Goal: Transaction & Acquisition: Purchase product/service

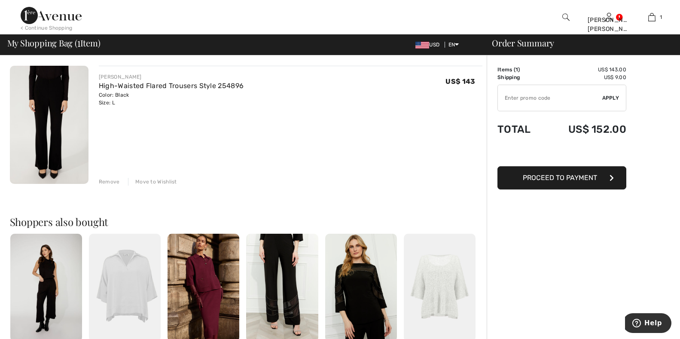
click at [110, 179] on div "Remove" at bounding box center [109, 182] width 21 height 8
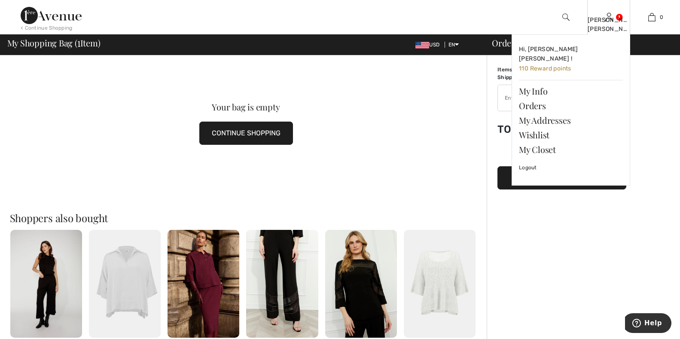
click at [607, 18] on div "[PERSON_NAME] [PERSON_NAME]" at bounding box center [609, 24] width 42 height 18
click at [610, 13] on img at bounding box center [608, 17] width 7 height 10
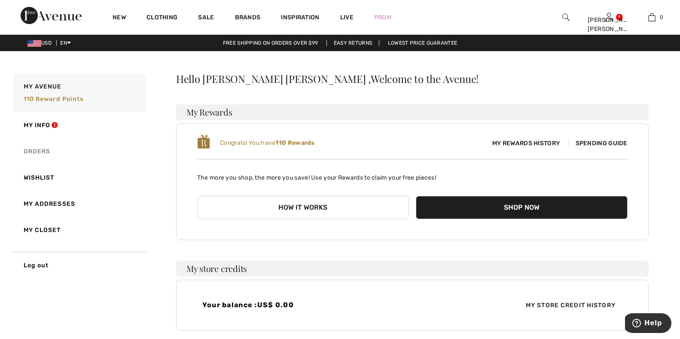
click at [28, 151] on link "Orders" at bounding box center [78, 151] width 135 height 26
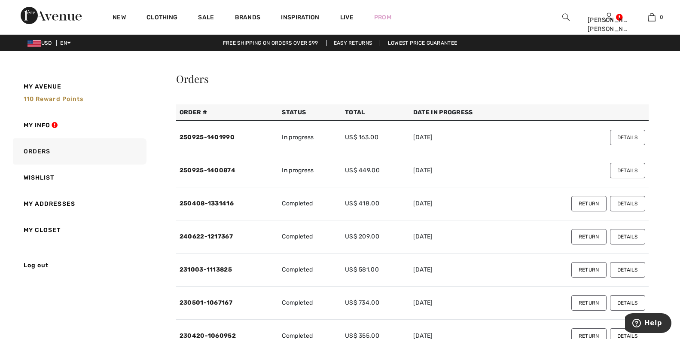
click at [616, 169] on button "Details" at bounding box center [627, 170] width 35 height 15
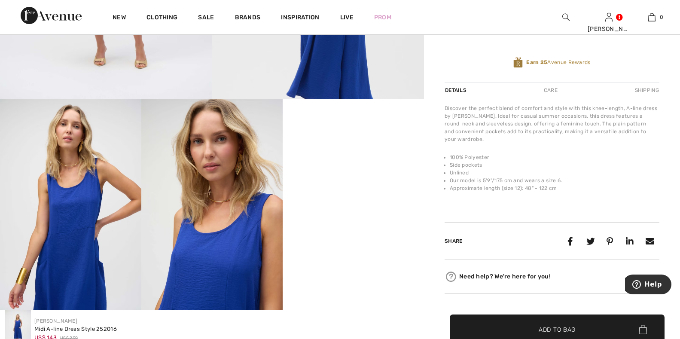
scroll to position [258, 0]
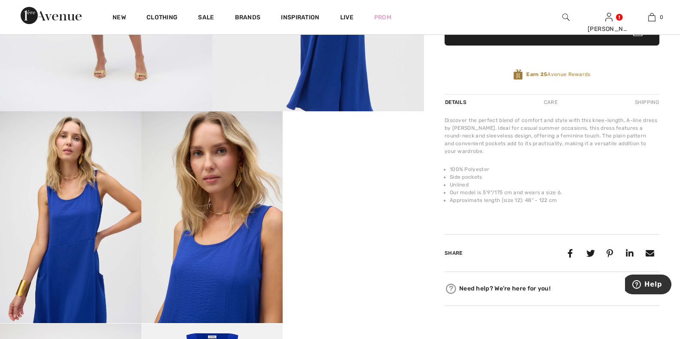
click at [287, 182] on video "Your browser does not support the video tag." at bounding box center [353, 146] width 141 height 71
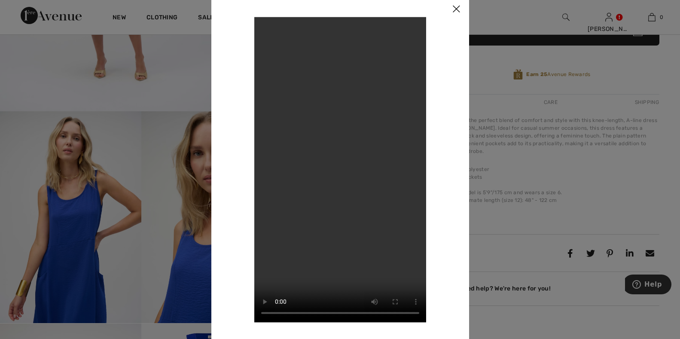
click at [456, 9] on img at bounding box center [456, 9] width 26 height 27
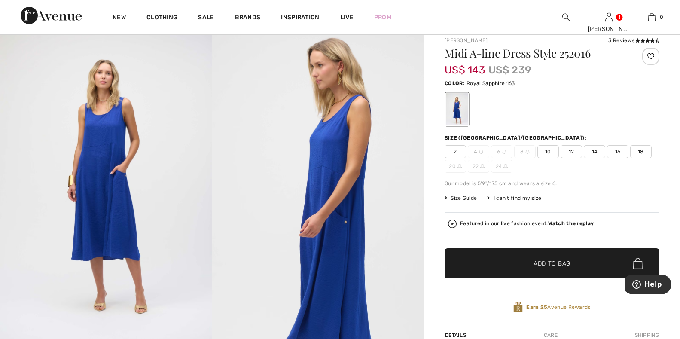
scroll to position [43, 0]
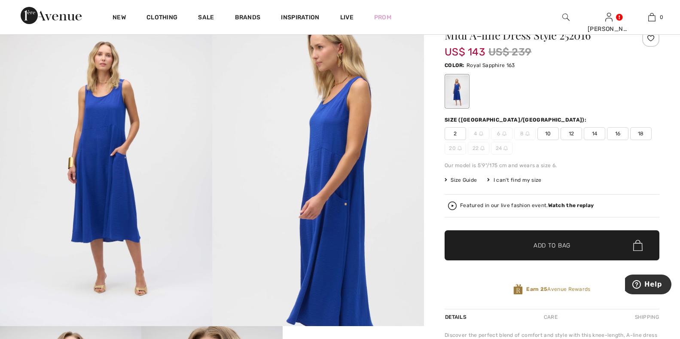
click at [462, 179] on span "Size Guide" at bounding box center [461, 180] width 32 height 8
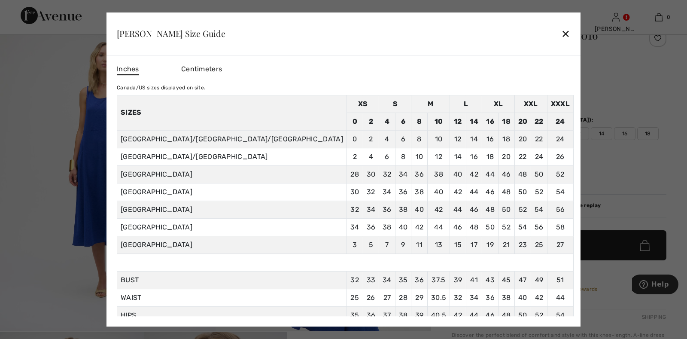
click at [222, 66] on span "Centimeters" at bounding box center [201, 69] width 41 height 8
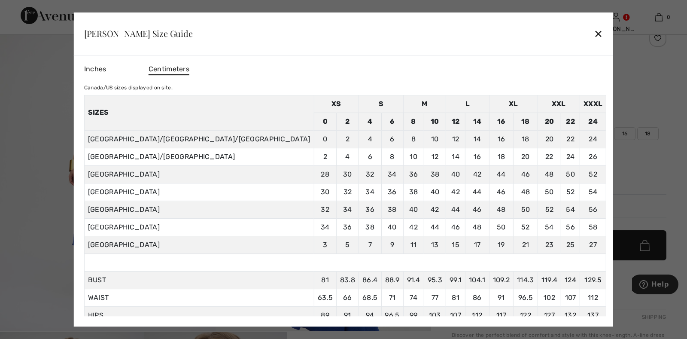
click at [594, 34] on div "✕" at bounding box center [598, 33] width 9 height 18
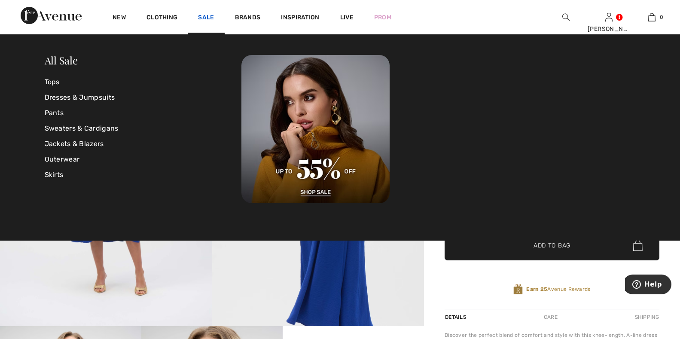
click at [205, 14] on link "Sale" at bounding box center [206, 18] width 16 height 9
click at [55, 83] on link "Tops" at bounding box center [143, 81] width 197 height 15
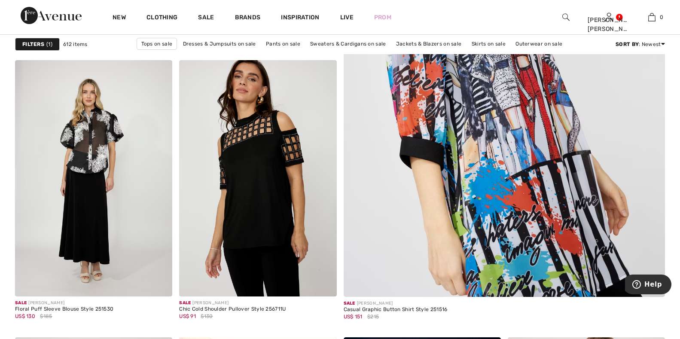
scroll to position [473, 0]
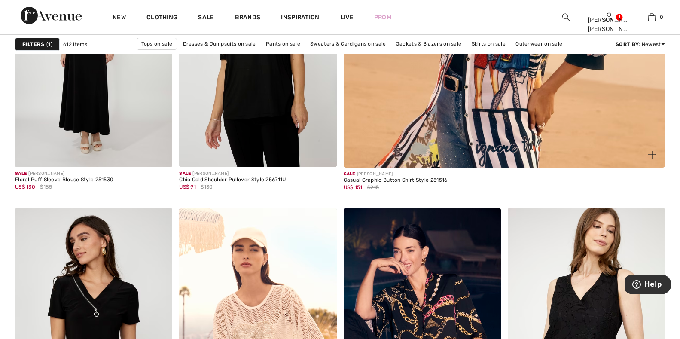
click at [648, 152] on img at bounding box center [652, 155] width 8 height 8
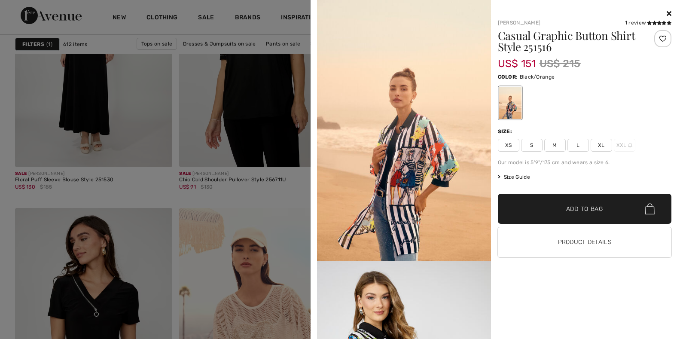
click at [668, 12] on icon at bounding box center [669, 13] width 5 height 7
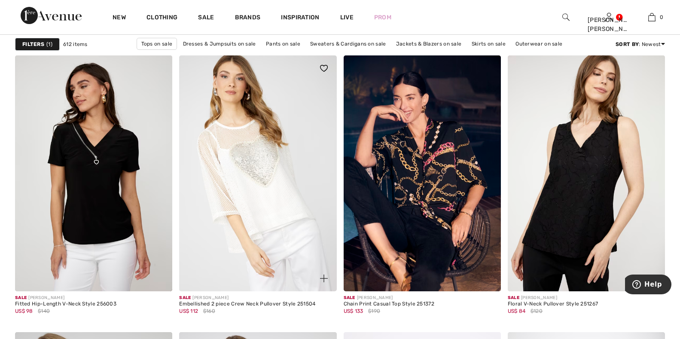
scroll to position [644, 0]
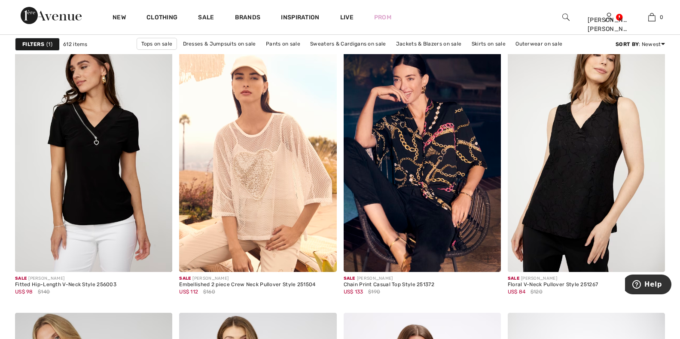
click at [487, 260] on img at bounding box center [488, 259] width 8 height 8
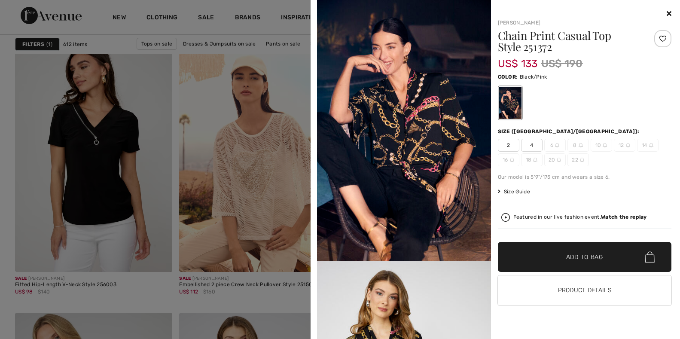
click at [603, 145] on img at bounding box center [605, 145] width 4 height 4
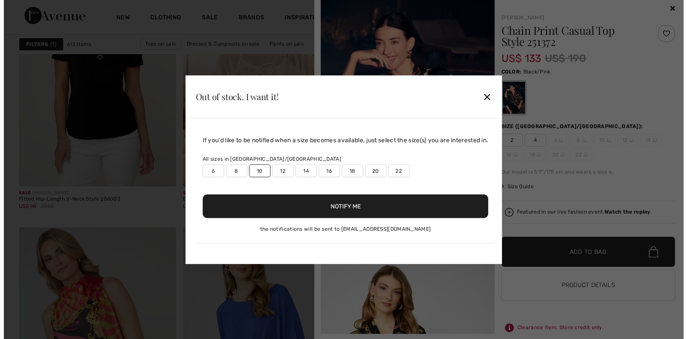
scroll to position [736, 0]
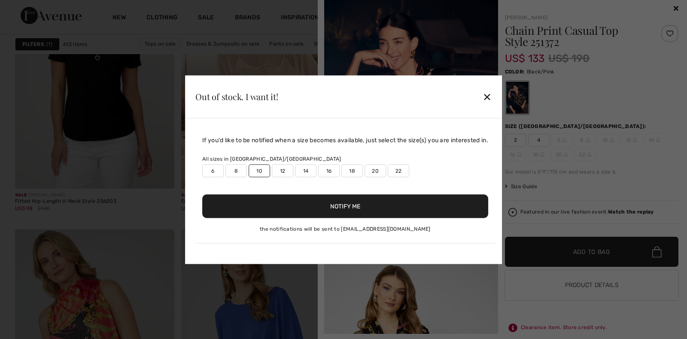
click at [346, 203] on button "Notify Me" at bounding box center [345, 206] width 286 height 24
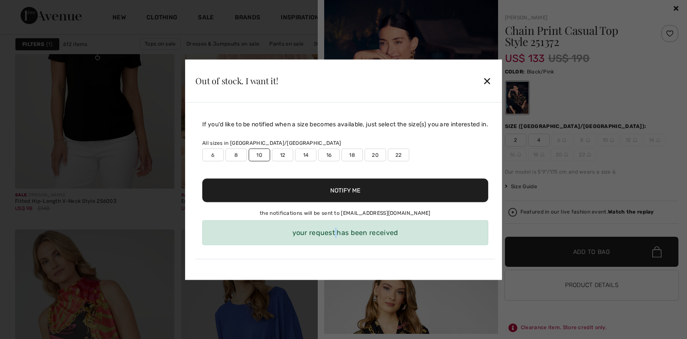
click at [337, 234] on div "your request has been received" at bounding box center [345, 232] width 286 height 25
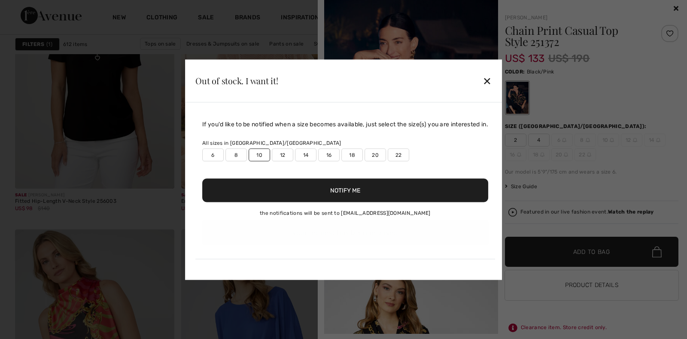
click at [350, 196] on button "Notify Me" at bounding box center [345, 190] width 286 height 24
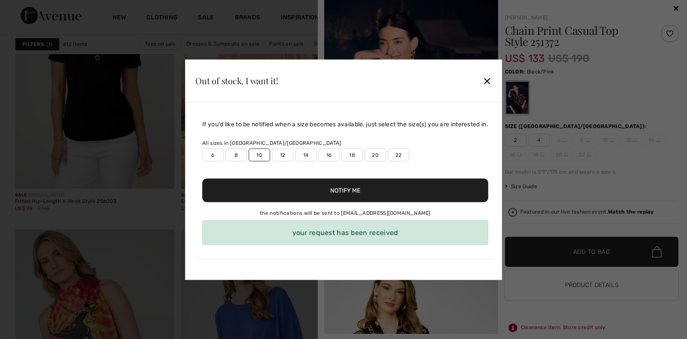
click at [491, 81] on div "✕" at bounding box center [487, 81] width 9 height 18
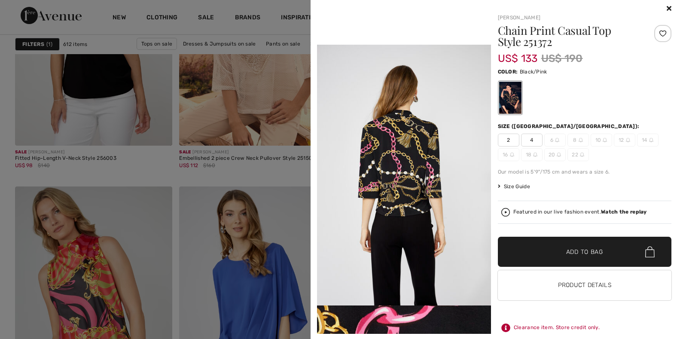
scroll to position [859, 0]
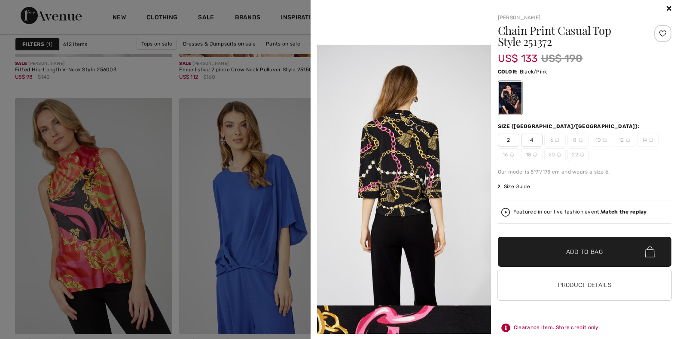
click at [302, 306] on div at bounding box center [340, 169] width 680 height 339
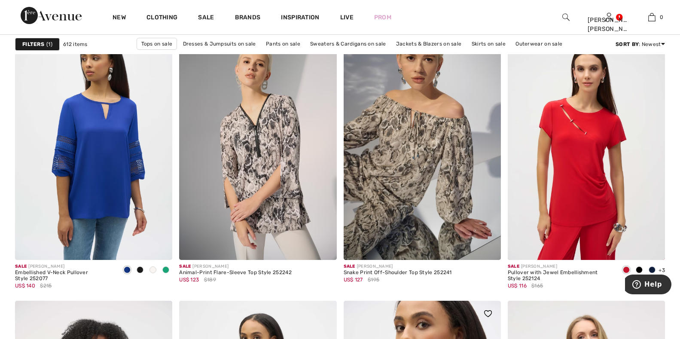
scroll to position [1589, 0]
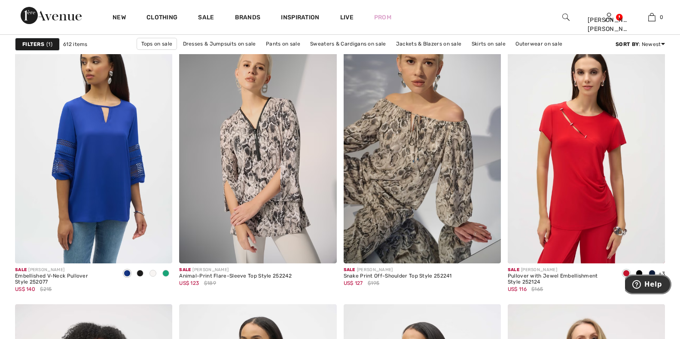
click at [654, 274] on button "Help" at bounding box center [647, 284] width 49 height 20
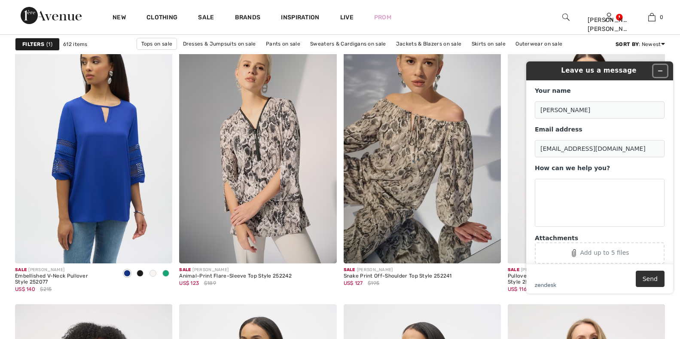
click at [659, 72] on icon "Minimize widget" at bounding box center [660, 71] width 6 height 6
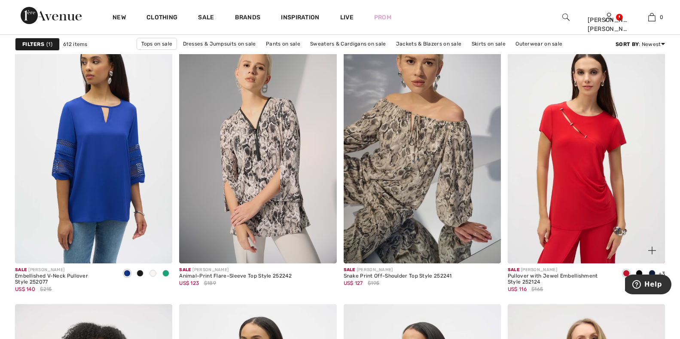
click at [650, 271] on span at bounding box center [652, 273] width 7 height 7
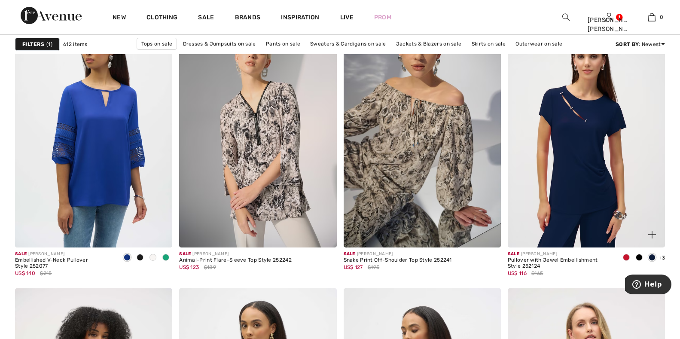
scroll to position [1632, 0]
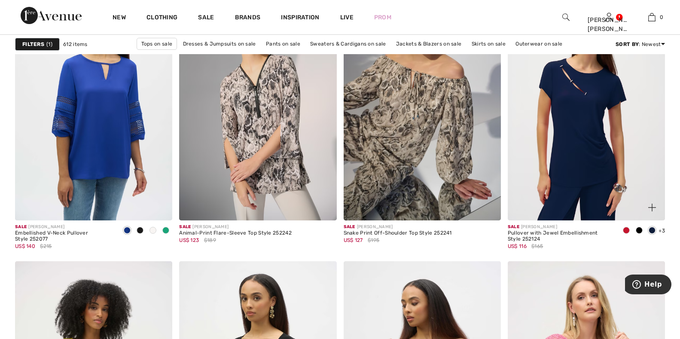
click at [649, 208] on img at bounding box center [652, 208] width 8 height 8
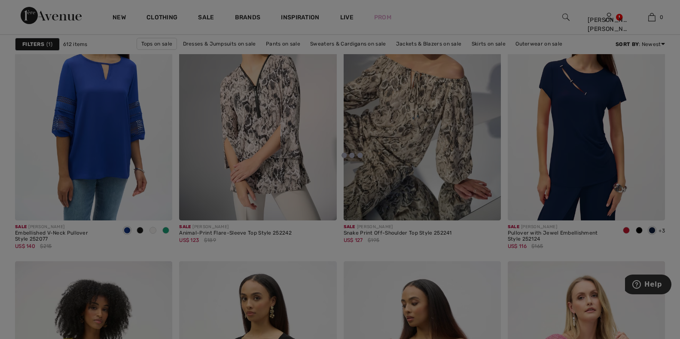
click at [664, 232] on div at bounding box center [340, 169] width 680 height 339
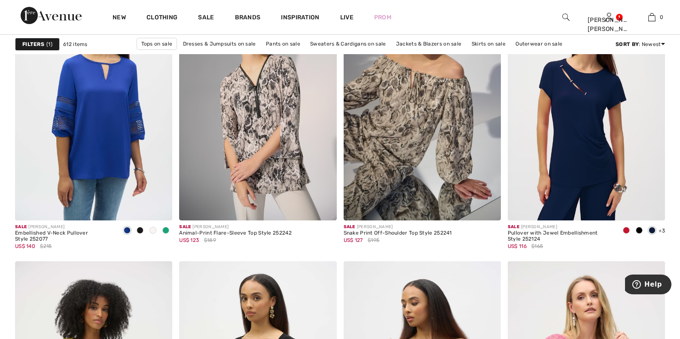
click at [664, 232] on span "+3" at bounding box center [662, 231] width 6 height 6
click at [659, 232] on span "+3" at bounding box center [662, 231] width 6 height 6
click at [652, 208] on img at bounding box center [652, 208] width 8 height 8
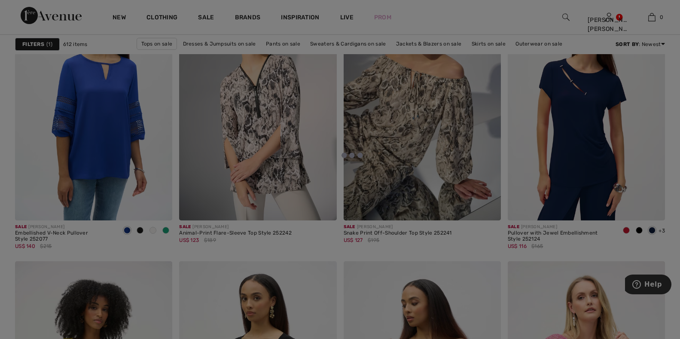
click at [476, 119] on div at bounding box center [340, 169] width 680 height 339
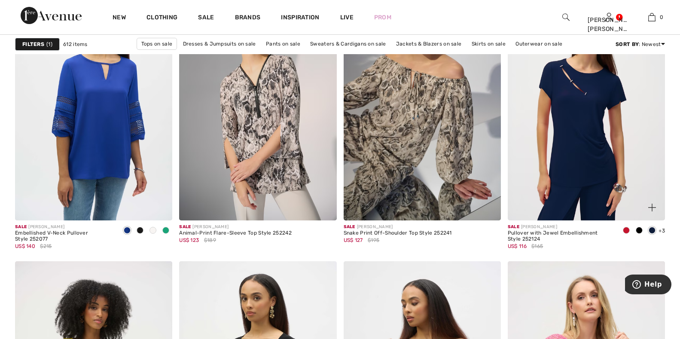
scroll to position [1675, 0]
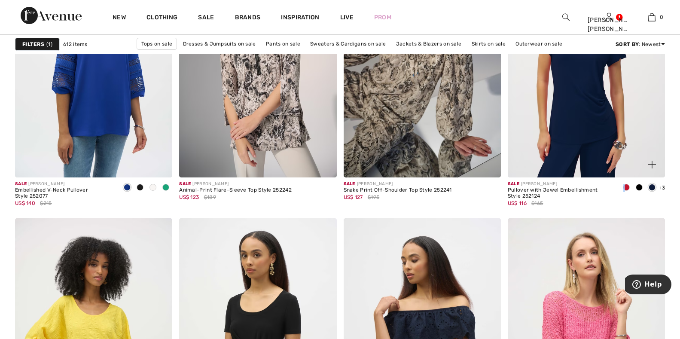
click at [624, 189] on span at bounding box center [626, 187] width 7 height 7
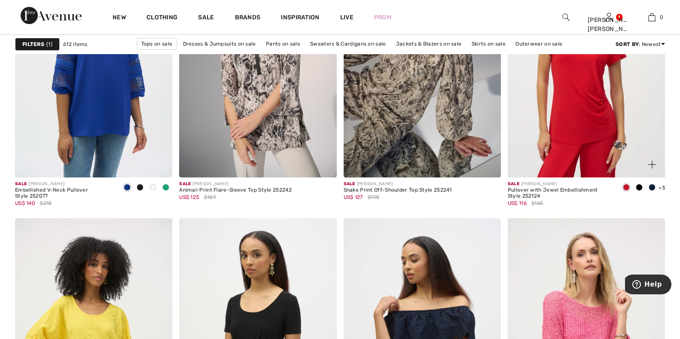
click at [638, 190] on span at bounding box center [639, 187] width 7 height 7
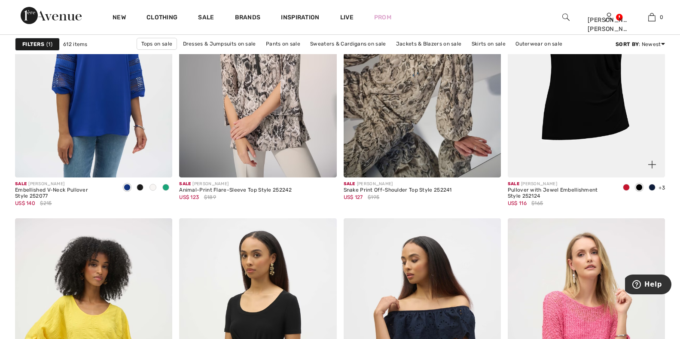
click at [652, 164] on img at bounding box center [652, 165] width 8 height 8
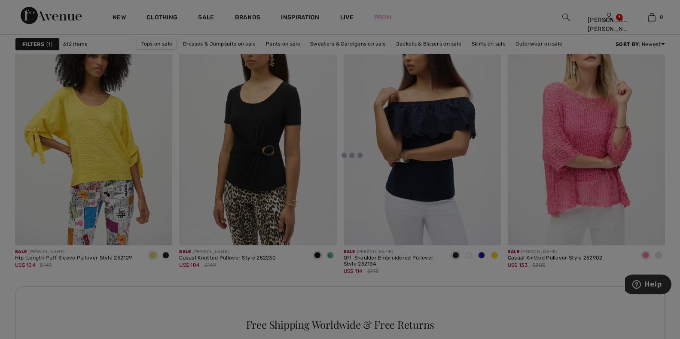
scroll to position [1847, 0]
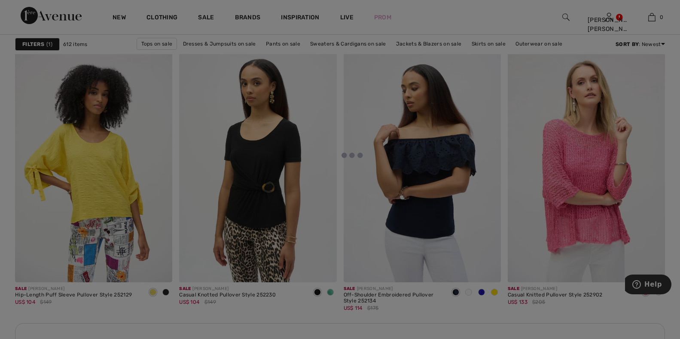
click at [463, 314] on div at bounding box center [340, 169] width 680 height 339
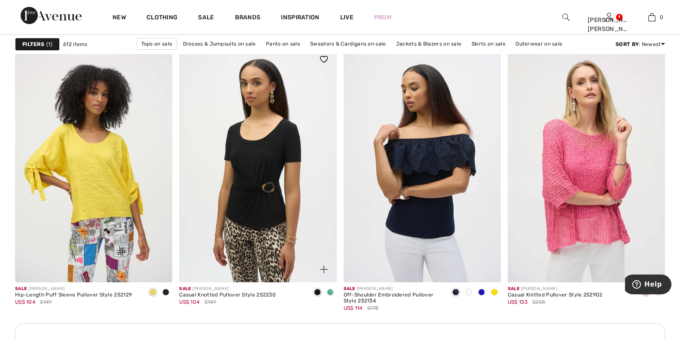
click at [322, 271] on img at bounding box center [324, 269] width 8 height 8
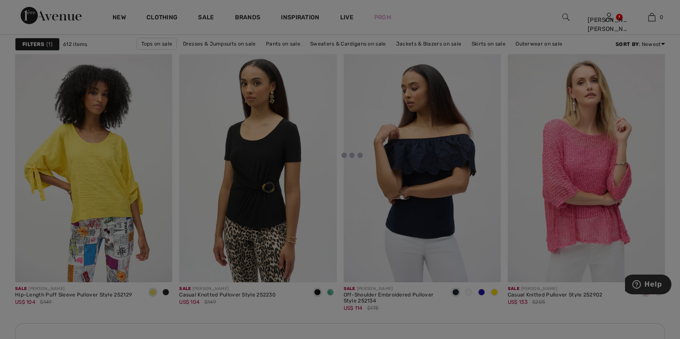
click at [409, 184] on div at bounding box center [340, 169] width 680 height 339
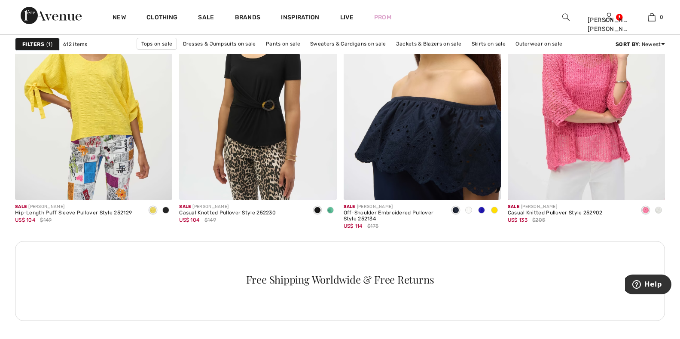
scroll to position [1933, 0]
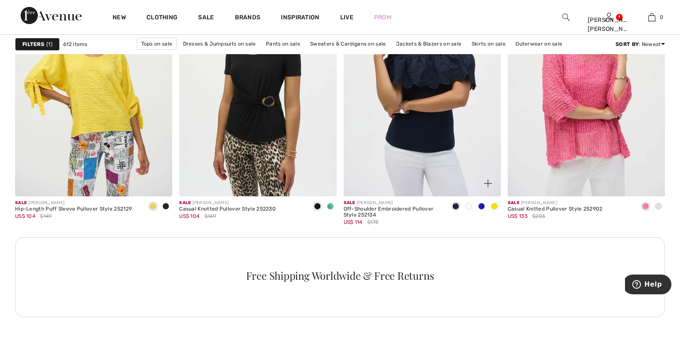
click at [467, 207] on span at bounding box center [468, 206] width 7 height 7
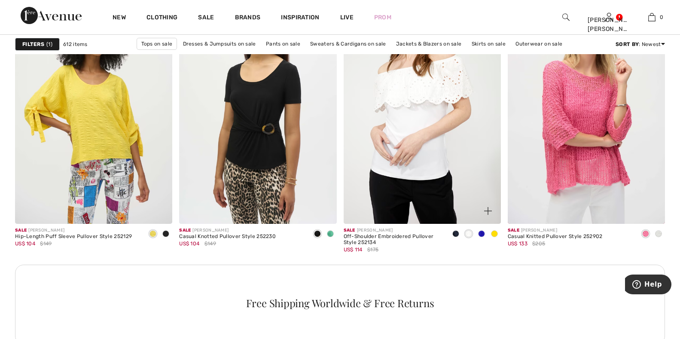
scroll to position [1890, 0]
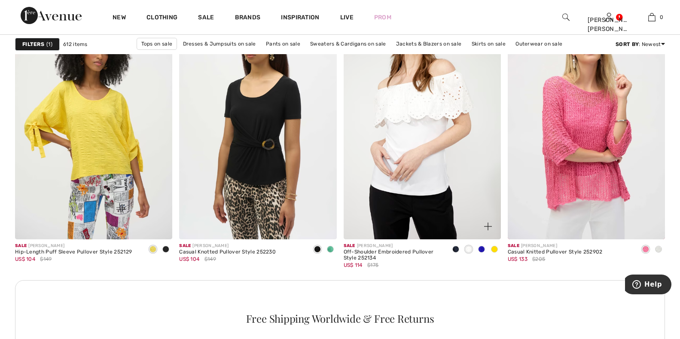
click at [495, 251] on span at bounding box center [494, 249] width 7 height 7
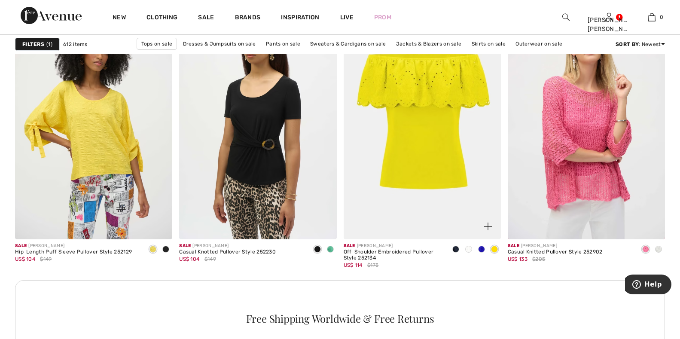
click at [490, 226] on img at bounding box center [488, 227] width 8 height 8
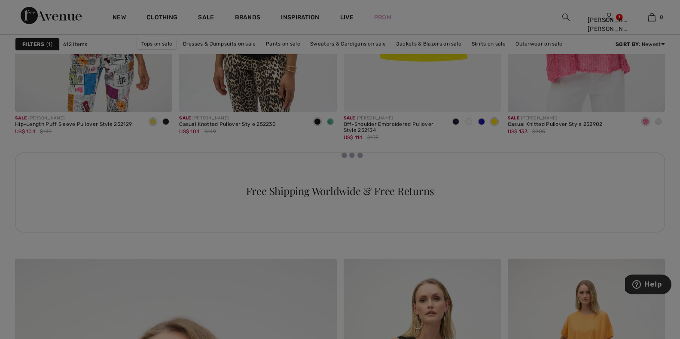
scroll to position [2019, 0]
click at [378, 220] on div at bounding box center [340, 169] width 680 height 339
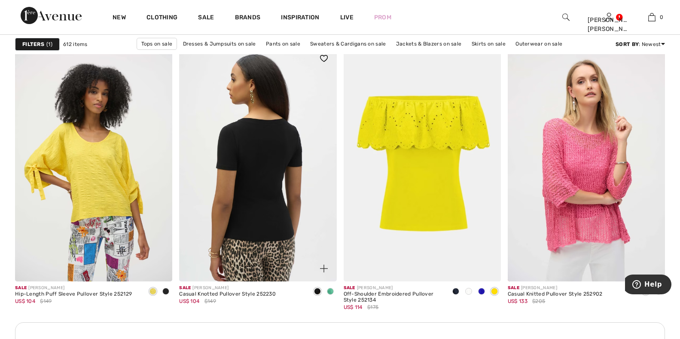
scroll to position [1847, 0]
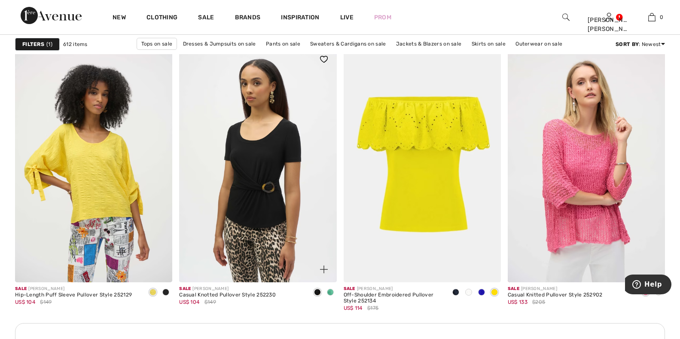
click at [322, 268] on img at bounding box center [324, 269] width 8 height 8
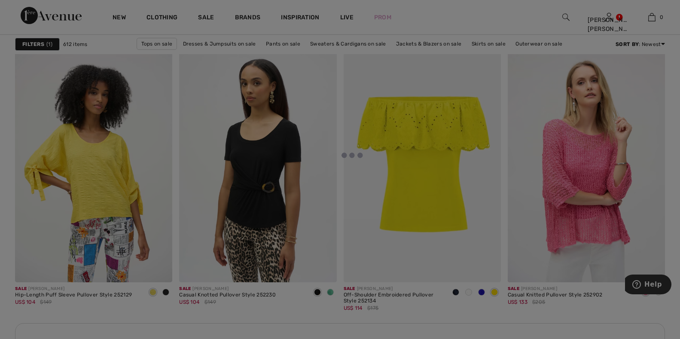
click at [298, 325] on div at bounding box center [340, 169] width 680 height 339
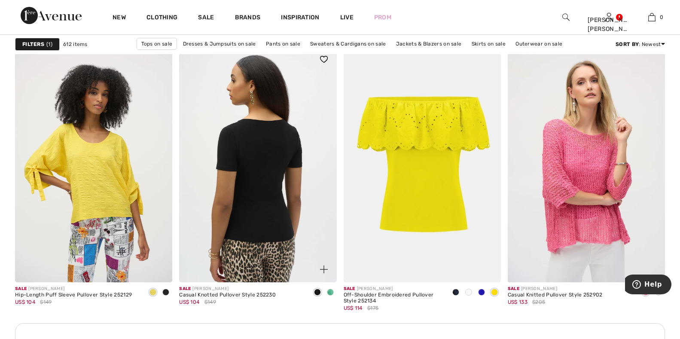
click at [263, 202] on img at bounding box center [257, 164] width 157 height 236
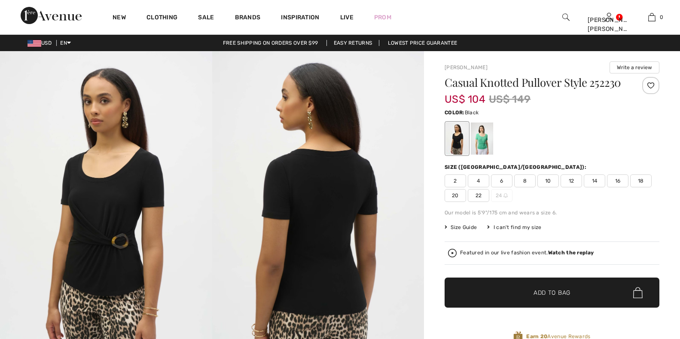
click at [480, 144] on div at bounding box center [482, 138] width 22 height 32
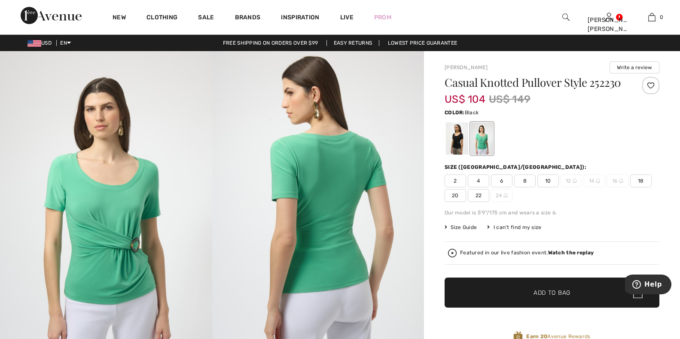
click at [460, 147] on div at bounding box center [457, 138] width 22 height 32
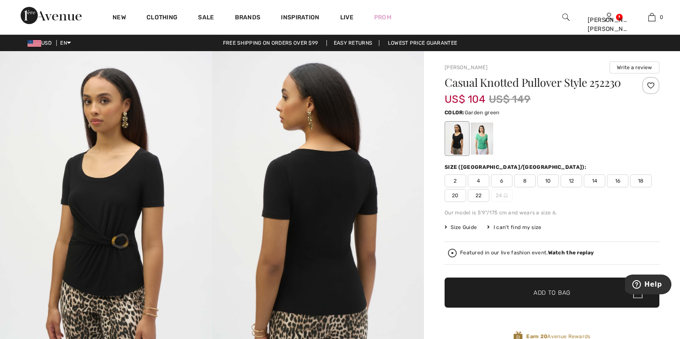
click at [483, 141] on div at bounding box center [482, 138] width 22 height 32
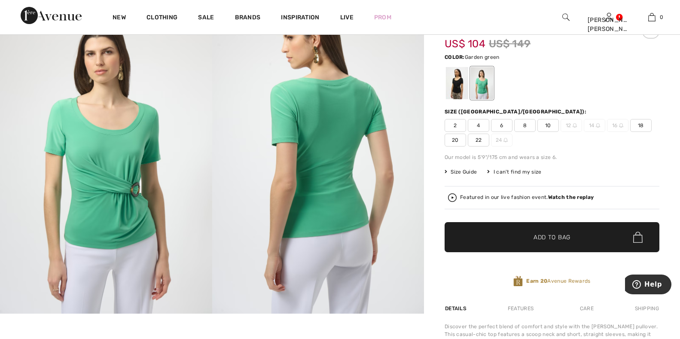
scroll to position [43, 0]
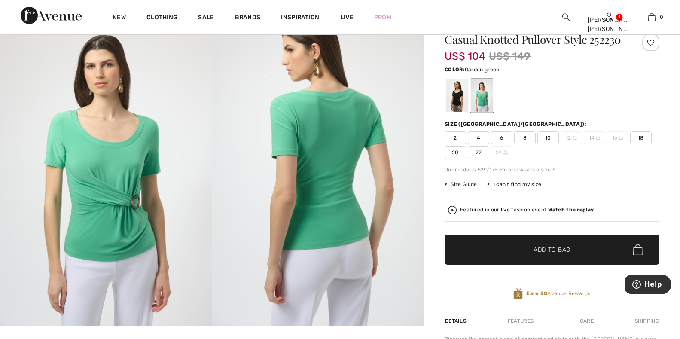
click at [547, 140] on span "10" at bounding box center [547, 137] width 21 height 13
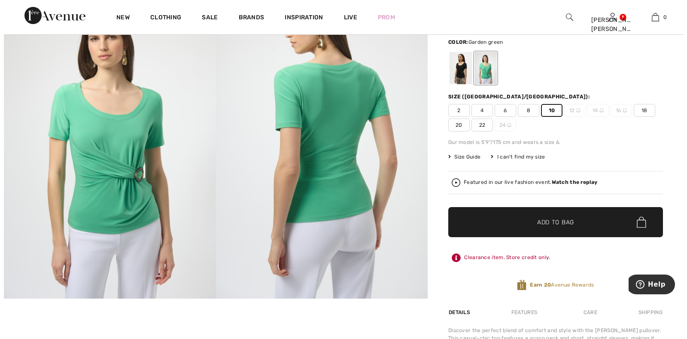
scroll to position [86, 0]
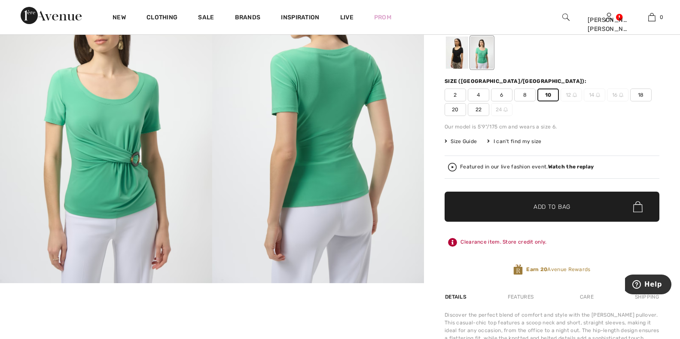
click at [465, 141] on span "Size Guide" at bounding box center [461, 141] width 32 height 8
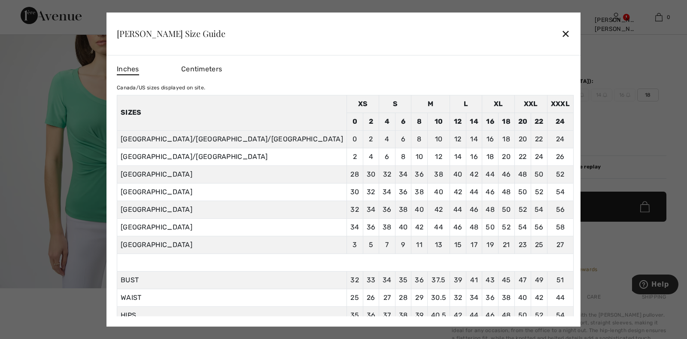
click at [222, 70] on span "Centimeters" at bounding box center [201, 69] width 41 height 8
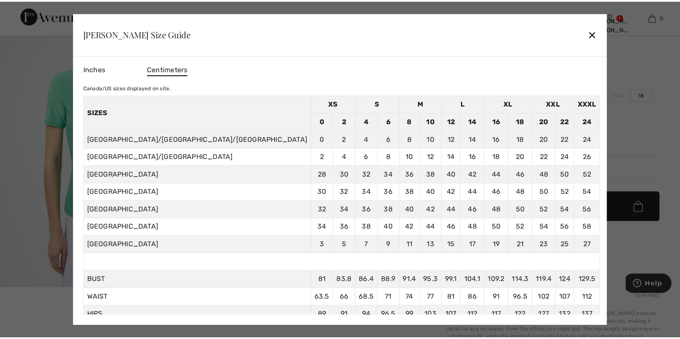
scroll to position [22, 0]
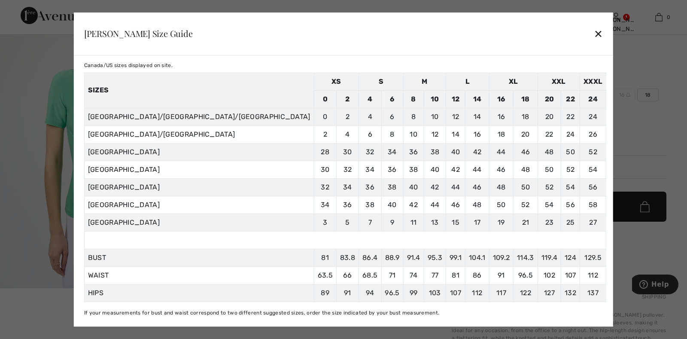
click at [594, 32] on div "✕" at bounding box center [598, 33] width 9 height 18
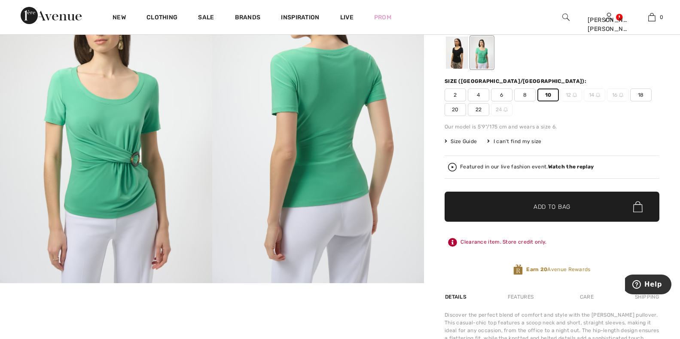
click at [461, 61] on div at bounding box center [457, 53] width 22 height 32
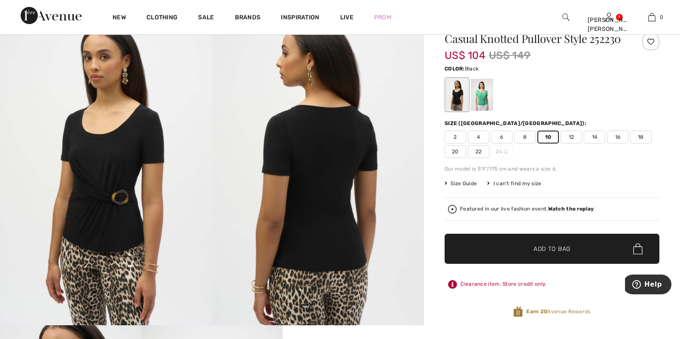
scroll to position [43, 0]
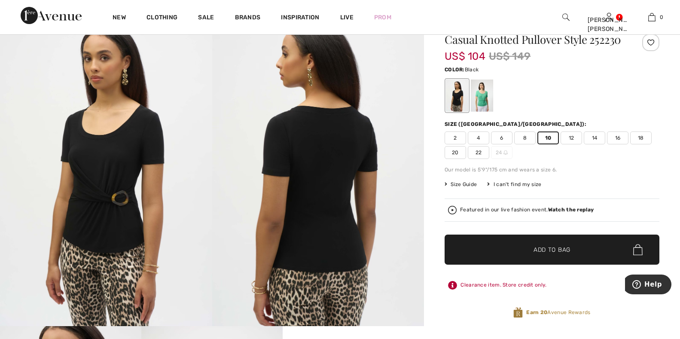
click at [548, 249] on span "Add to Bag" at bounding box center [552, 249] width 37 height 9
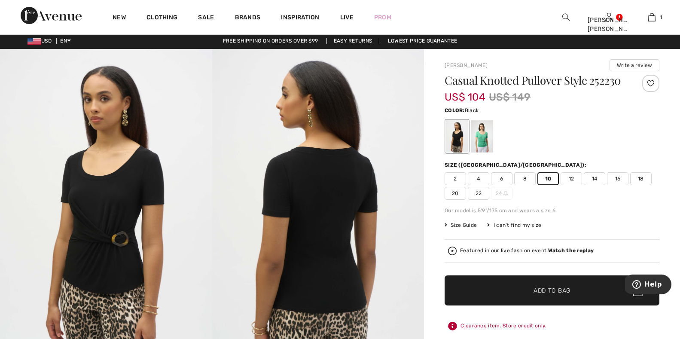
scroll to position [0, 0]
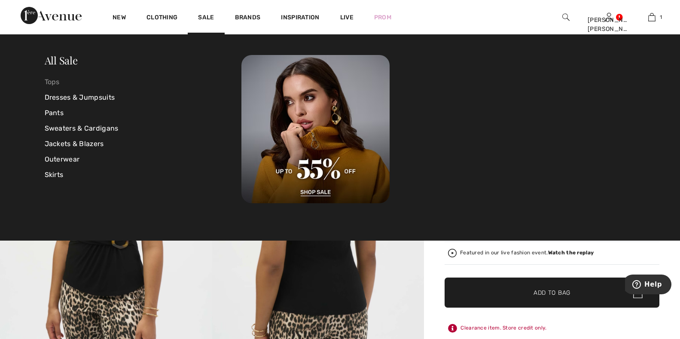
click at [51, 82] on link "Tops" at bounding box center [143, 81] width 197 height 15
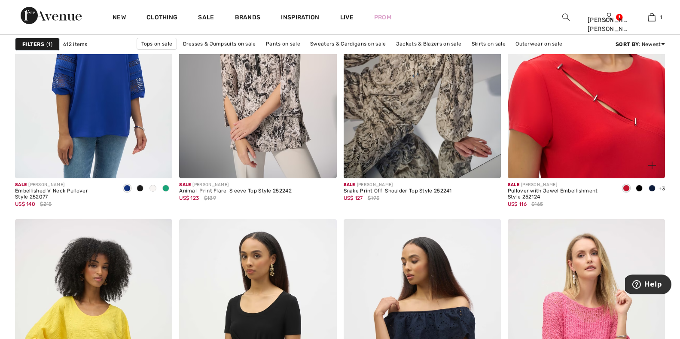
scroll to position [1675, 0]
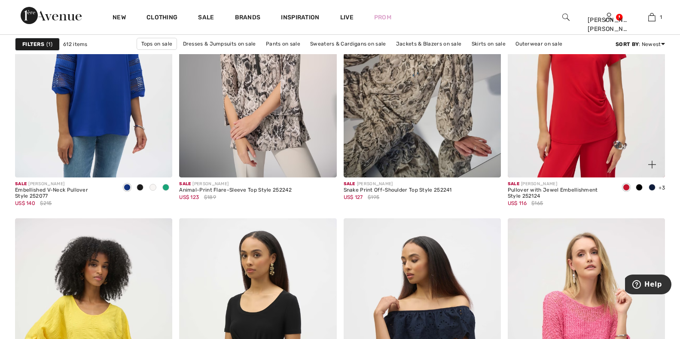
click at [638, 187] on span at bounding box center [639, 187] width 7 height 7
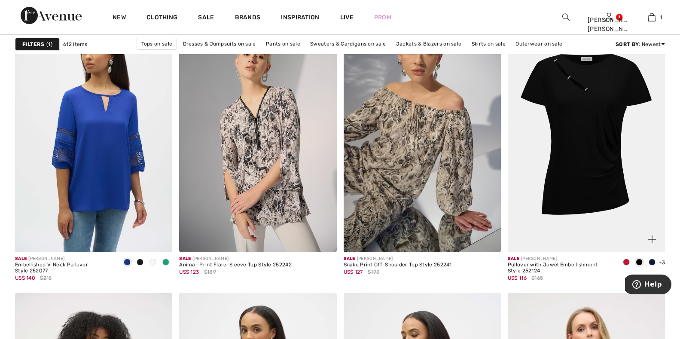
scroll to position [1632, 0]
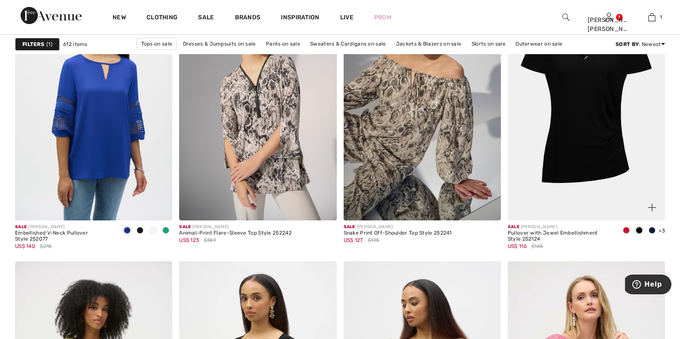
click at [652, 207] on img at bounding box center [652, 208] width 8 height 8
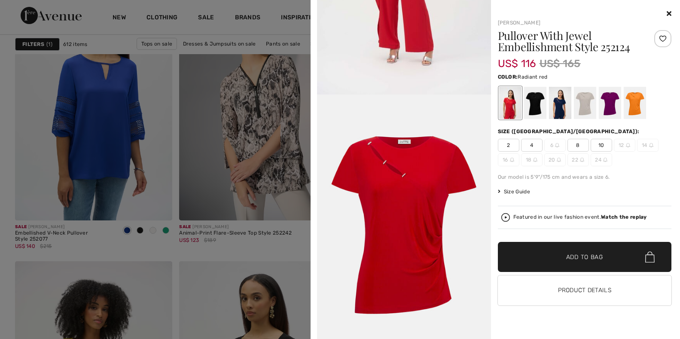
scroll to position [947, 0]
click at [615, 106] on div at bounding box center [609, 103] width 22 height 32
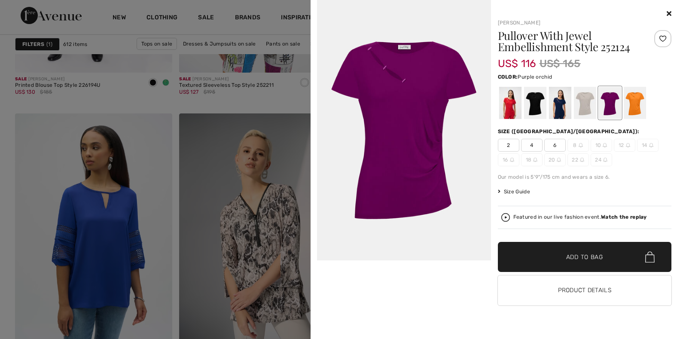
scroll to position [1460, 0]
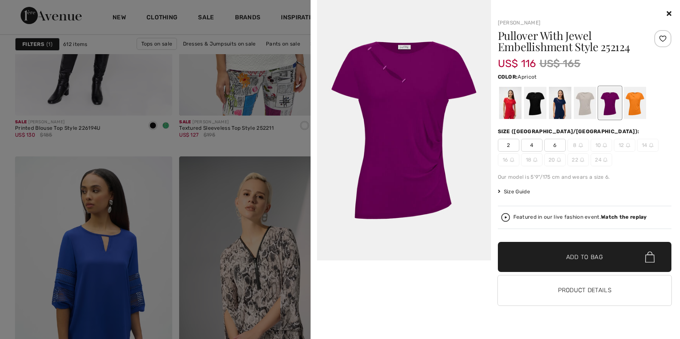
click at [633, 111] on div at bounding box center [634, 103] width 22 height 32
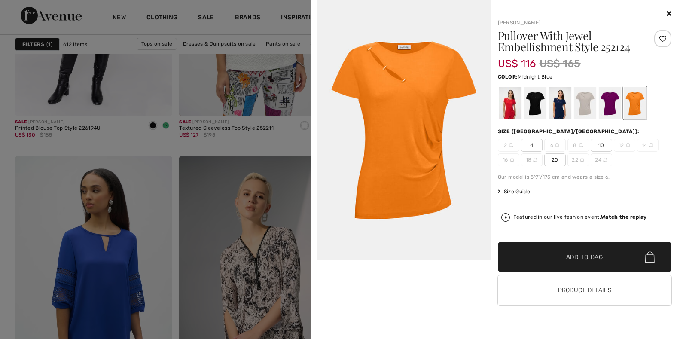
click at [558, 115] on div at bounding box center [560, 103] width 22 height 32
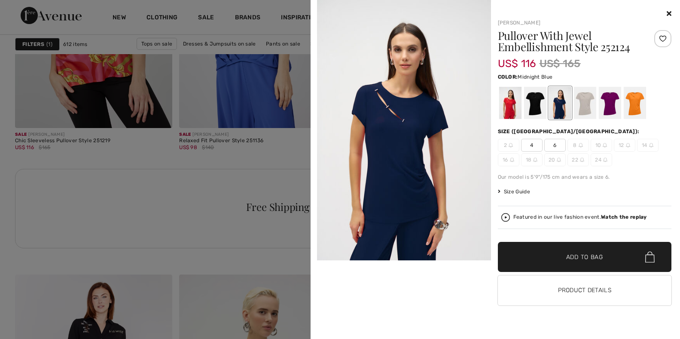
scroll to position [1019, 0]
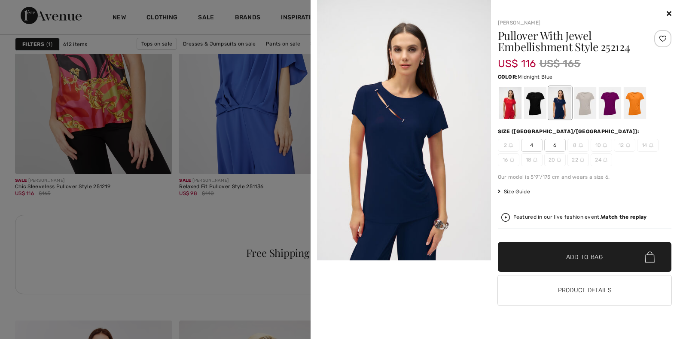
click at [423, 113] on img at bounding box center [404, 130] width 174 height 260
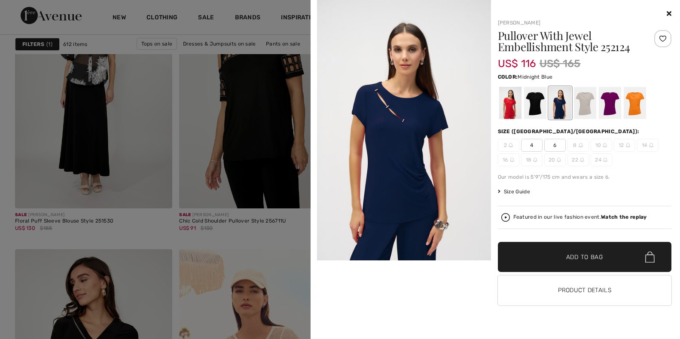
scroll to position [418, 0]
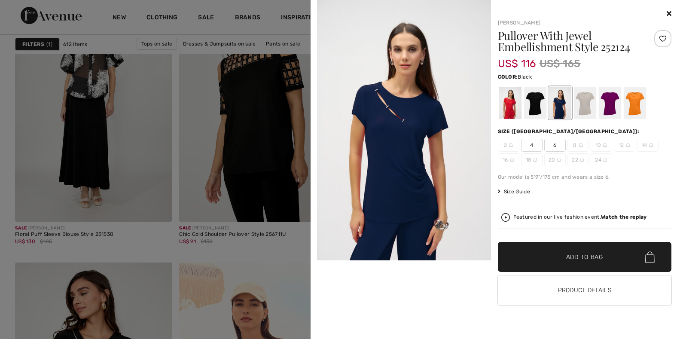
click at [544, 111] on div at bounding box center [535, 103] width 22 height 32
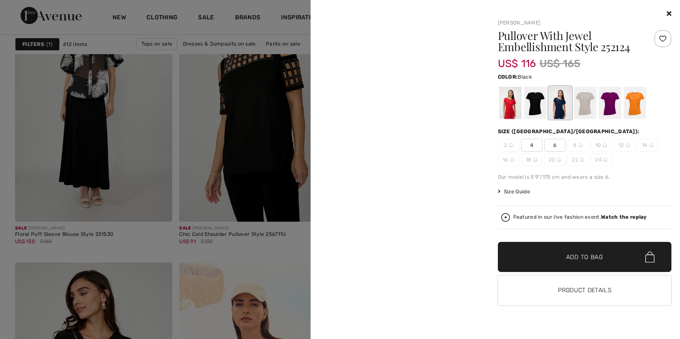
click at [535, 110] on div at bounding box center [535, 103] width 22 height 32
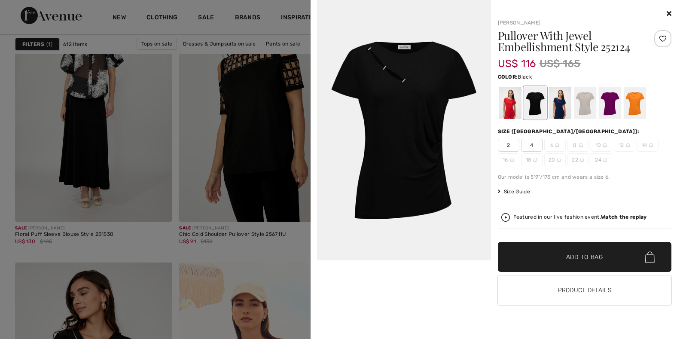
click at [671, 12] on icon at bounding box center [669, 13] width 5 height 7
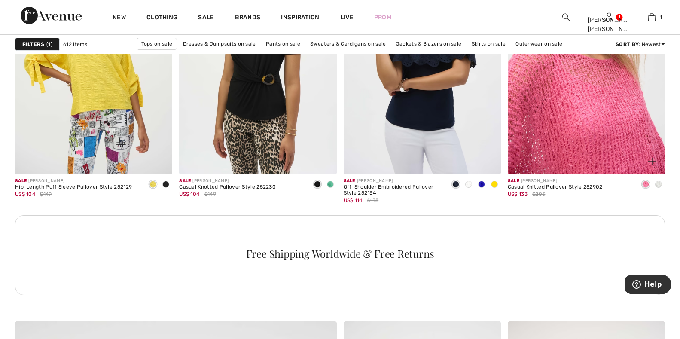
scroll to position [1964, 0]
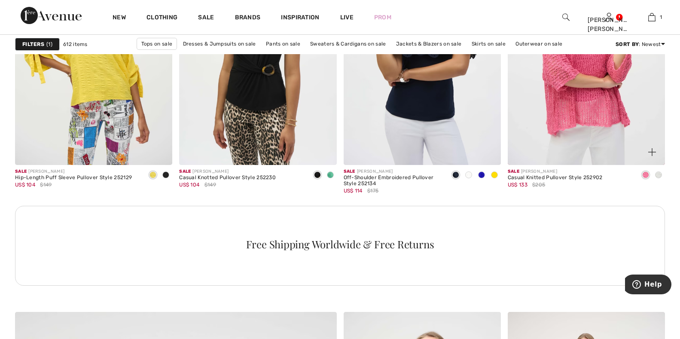
click at [657, 177] on span at bounding box center [658, 174] width 7 height 7
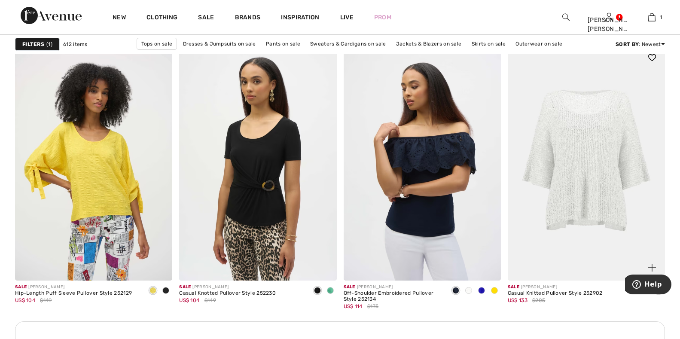
scroll to position [1835, 0]
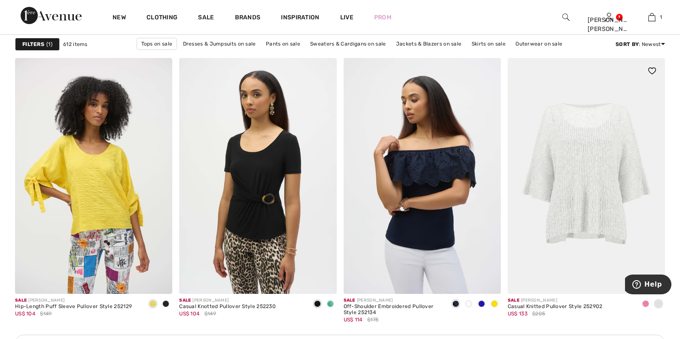
click at [644, 305] on span at bounding box center [645, 303] width 7 height 7
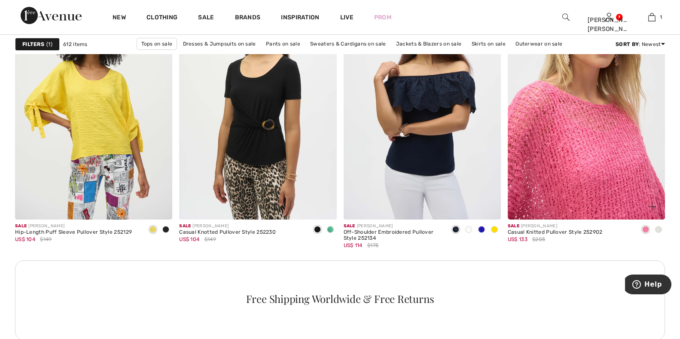
scroll to position [1921, 0]
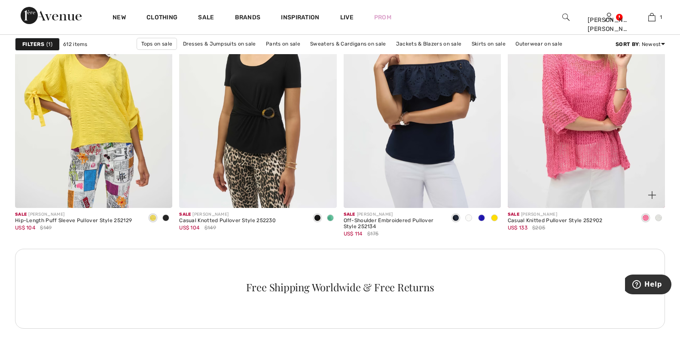
click at [651, 195] on img at bounding box center [652, 195] width 8 height 8
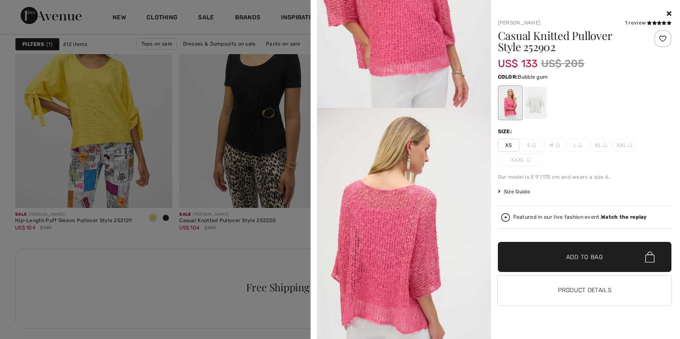
scroll to position [773, 0]
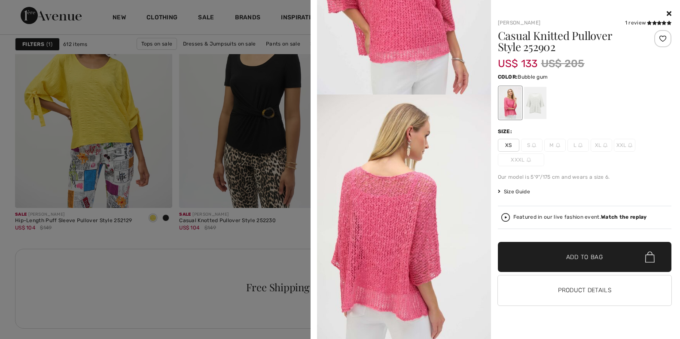
click at [670, 13] on icon at bounding box center [669, 13] width 5 height 7
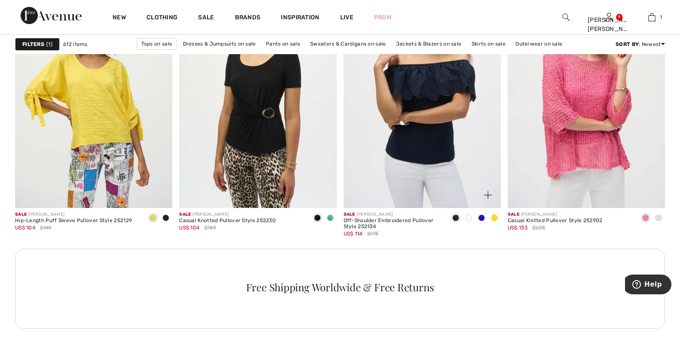
click at [492, 218] on span at bounding box center [494, 217] width 7 height 7
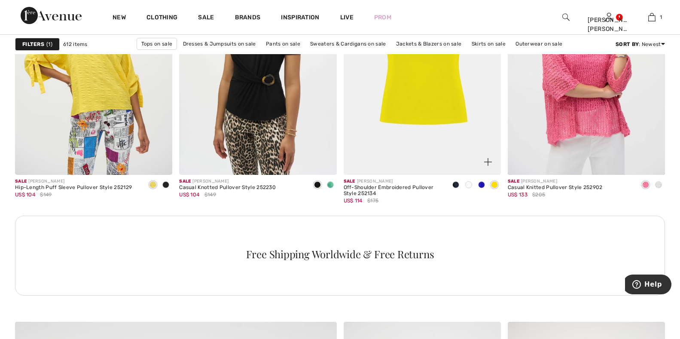
scroll to position [1964, 0]
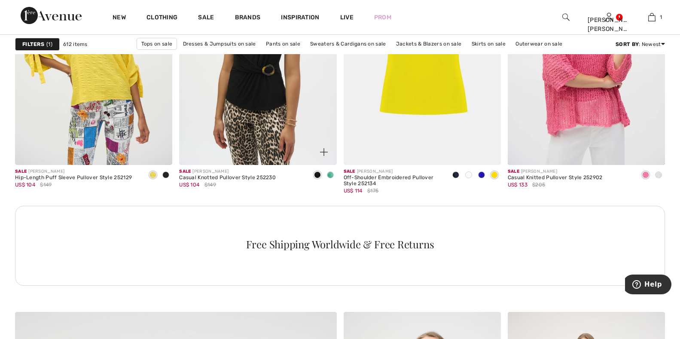
click at [329, 175] on span at bounding box center [330, 174] width 7 height 7
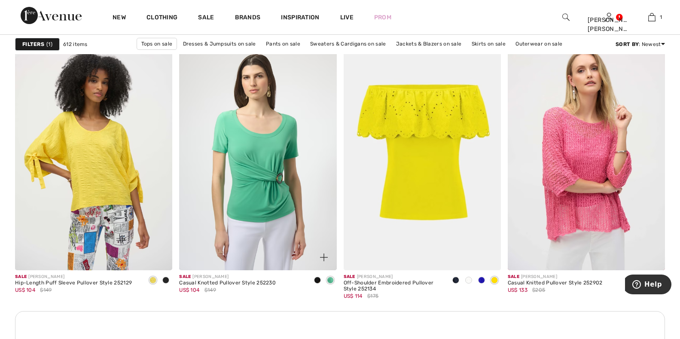
scroll to position [1835, 0]
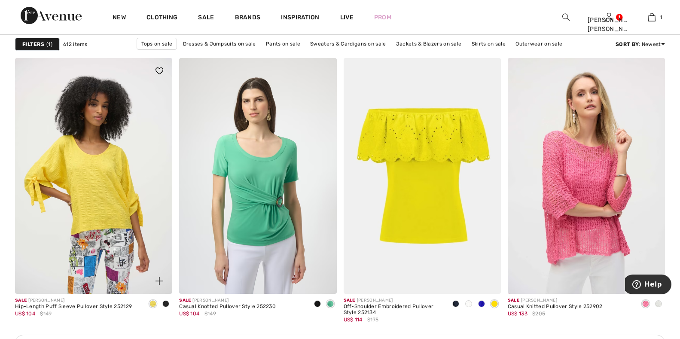
click at [164, 303] on span at bounding box center [165, 303] width 7 height 7
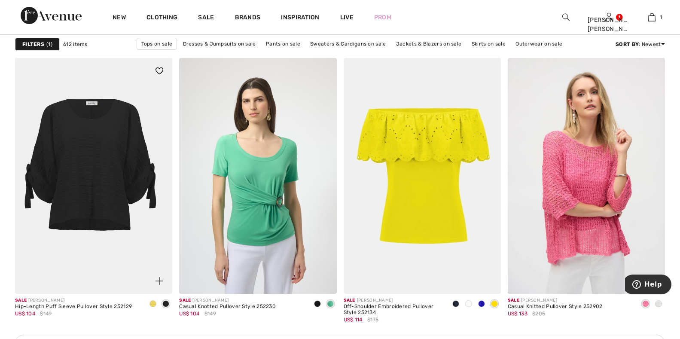
click at [152, 305] on span at bounding box center [152, 303] width 7 height 7
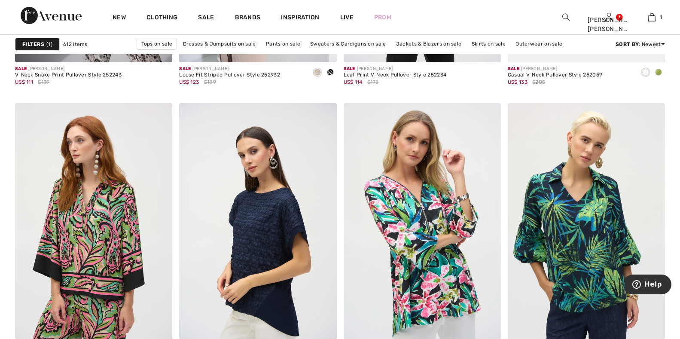
scroll to position [3726, 0]
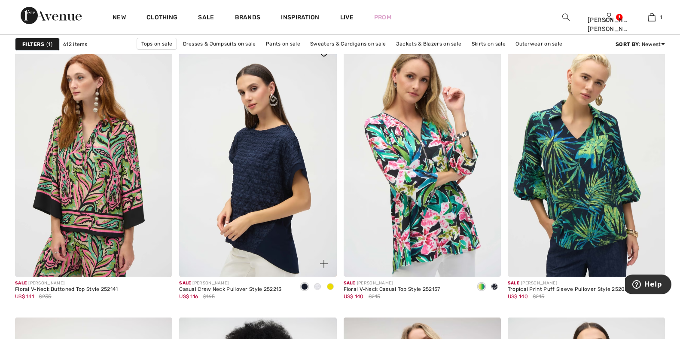
click at [329, 288] on span at bounding box center [330, 286] width 7 height 7
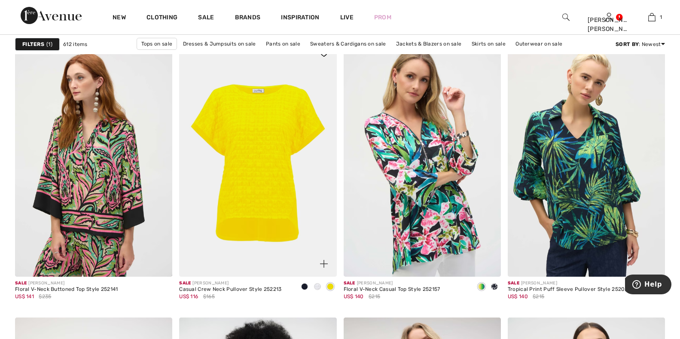
click at [316, 288] on span at bounding box center [317, 286] width 7 height 7
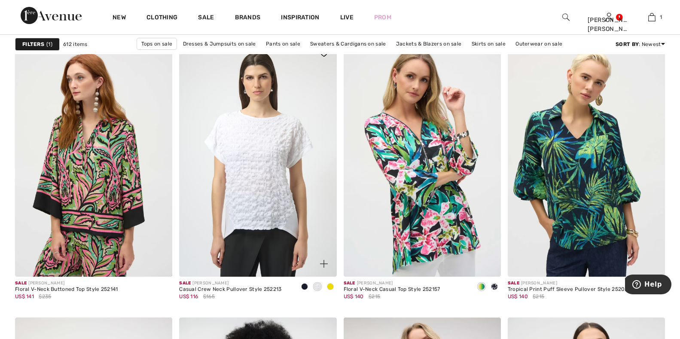
click at [303, 286] on span at bounding box center [304, 286] width 7 height 7
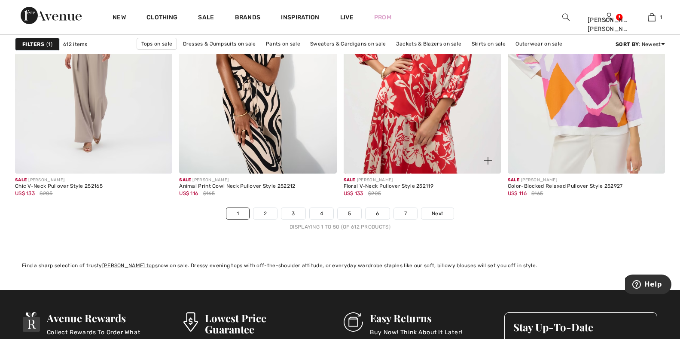
scroll to position [4198, 0]
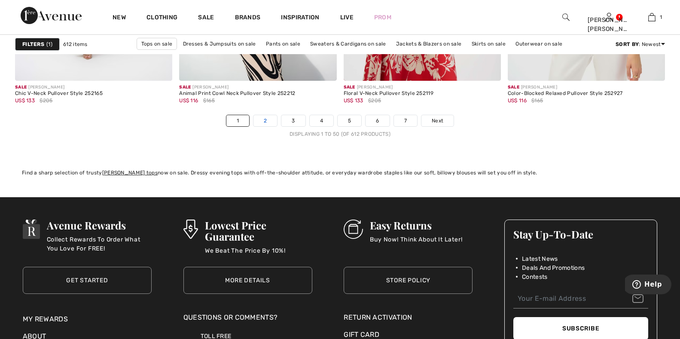
click at [264, 120] on link "2" at bounding box center [265, 120] width 24 height 11
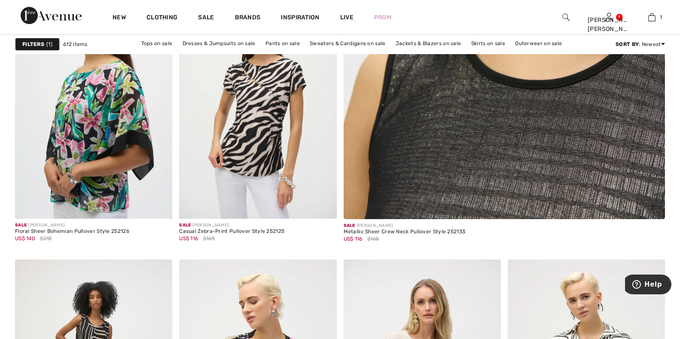
scroll to position [430, 0]
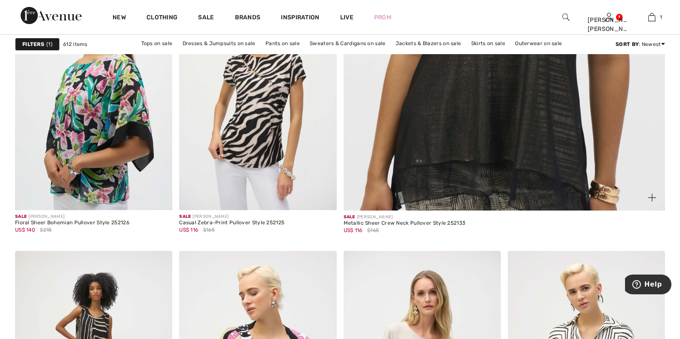
click at [654, 194] on img at bounding box center [652, 198] width 8 height 8
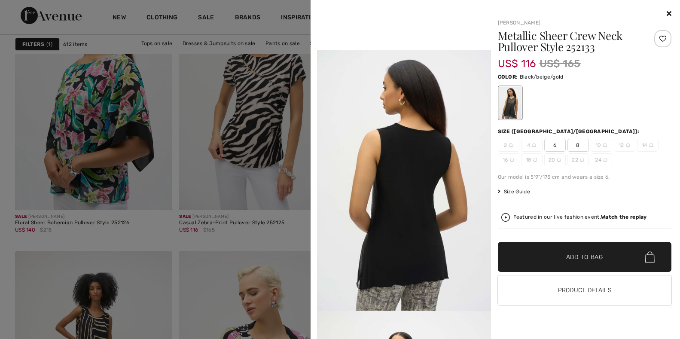
scroll to position [558, 0]
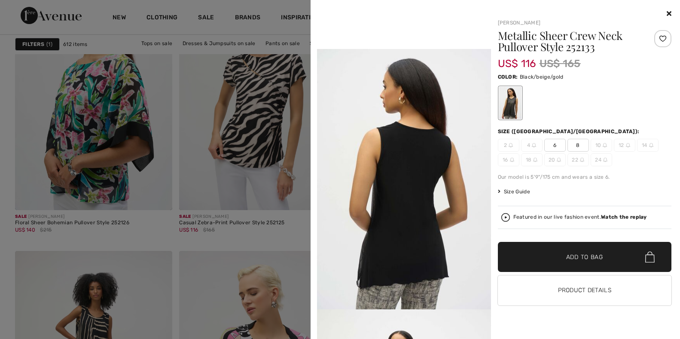
click at [513, 193] on span "Size Guide" at bounding box center [514, 192] width 32 height 8
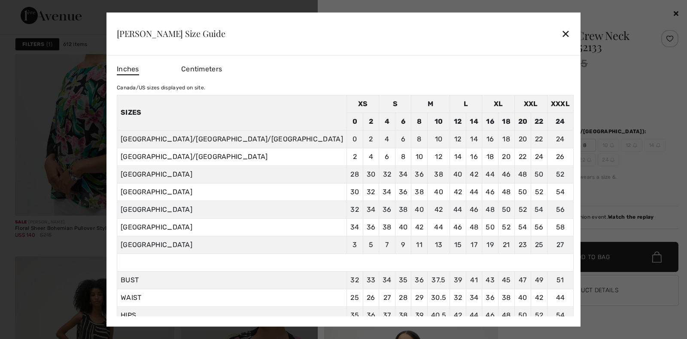
click at [222, 67] on span "Centimeters" at bounding box center [201, 69] width 41 height 8
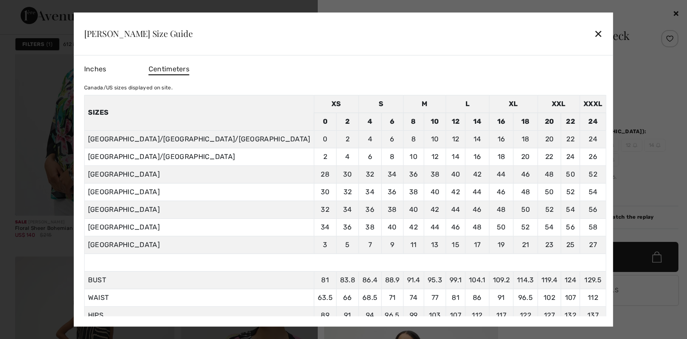
click at [594, 34] on div "✕" at bounding box center [598, 33] width 9 height 18
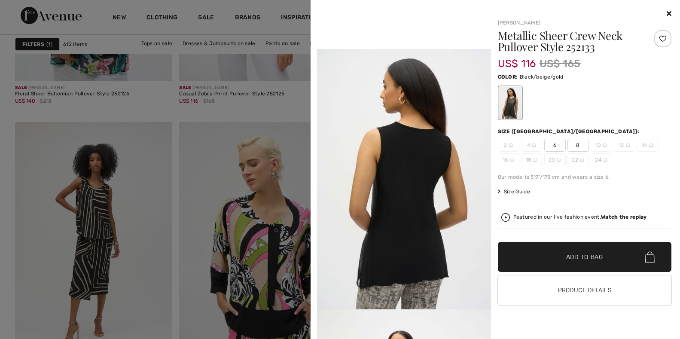
click at [262, 238] on div at bounding box center [340, 169] width 680 height 339
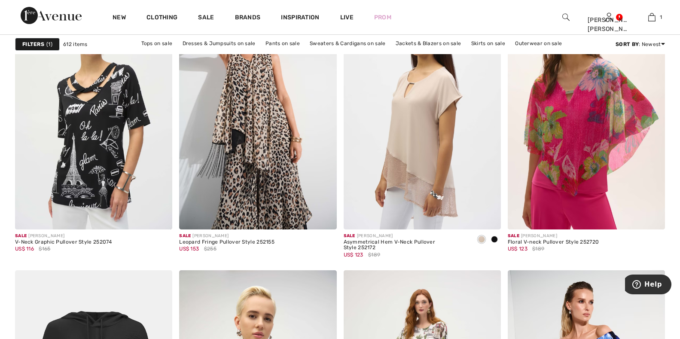
scroll to position [1332, 0]
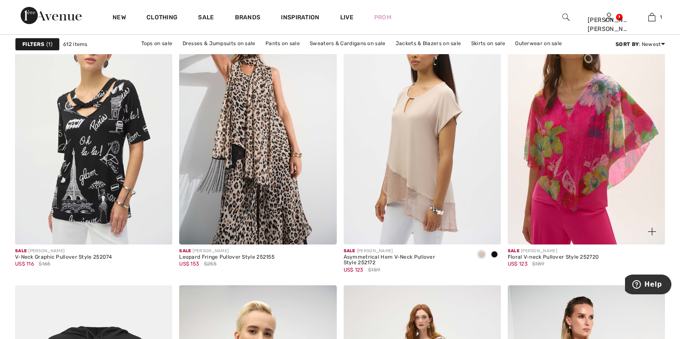
click at [654, 232] on img at bounding box center [652, 232] width 8 height 8
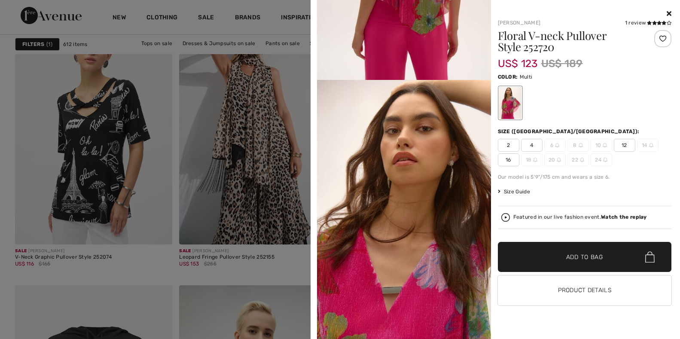
scroll to position [859, 0]
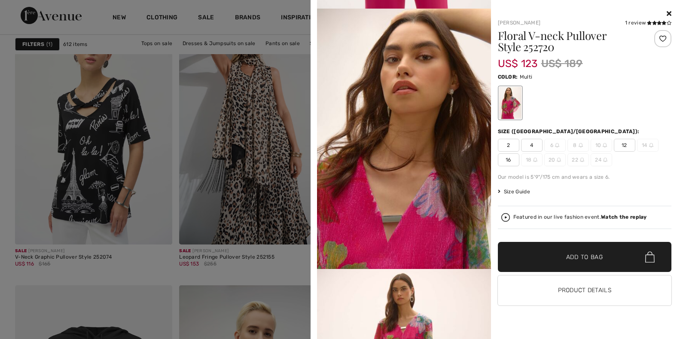
click at [668, 14] on icon at bounding box center [669, 13] width 5 height 7
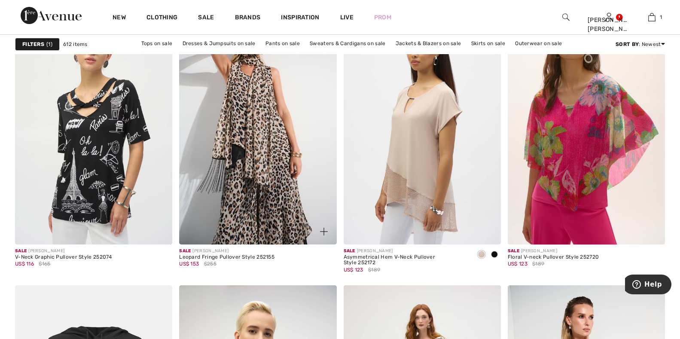
click at [323, 230] on img at bounding box center [324, 232] width 8 height 8
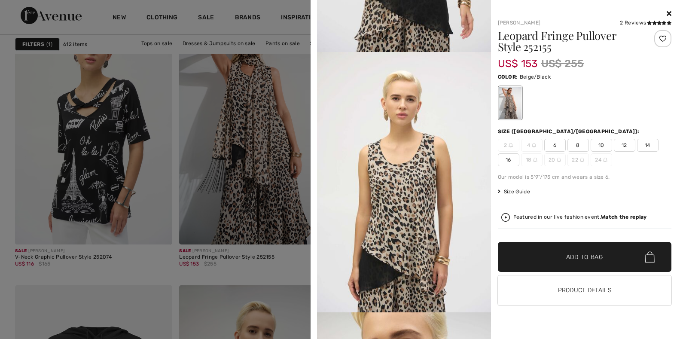
scroll to position [773, 0]
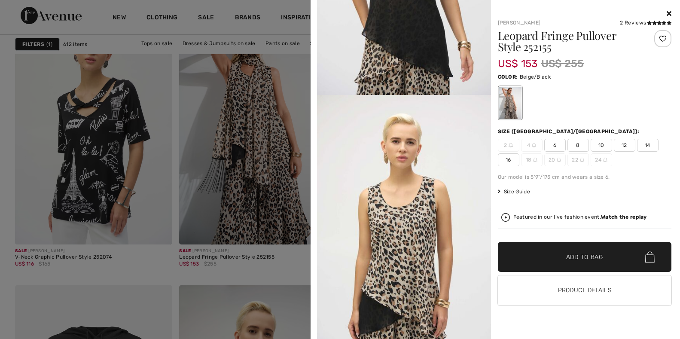
click at [667, 13] on icon at bounding box center [669, 13] width 5 height 7
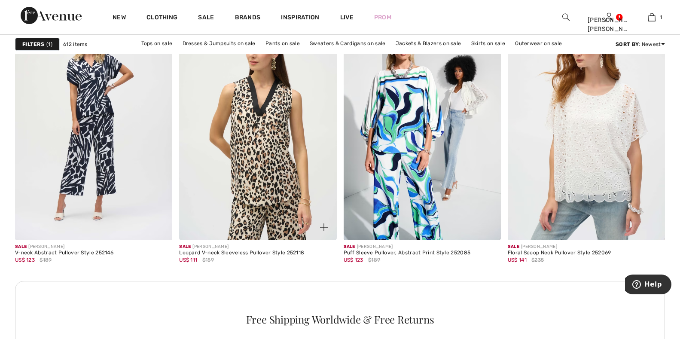
scroll to position [1847, 0]
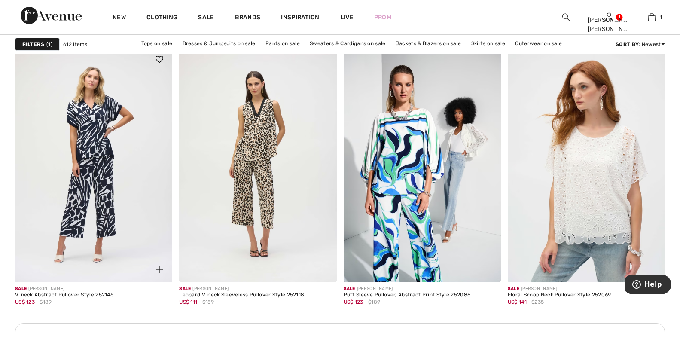
click at [159, 268] on img at bounding box center [159, 269] width 8 height 8
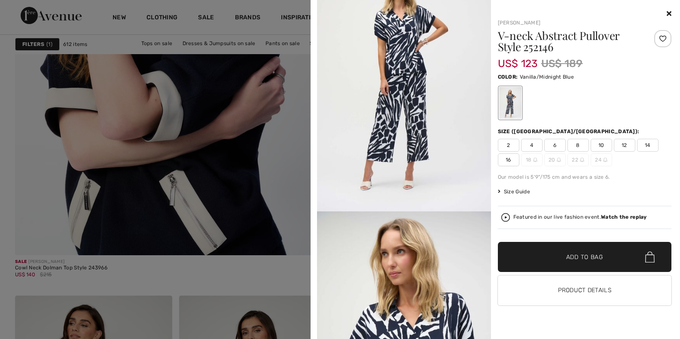
scroll to position [2491, 0]
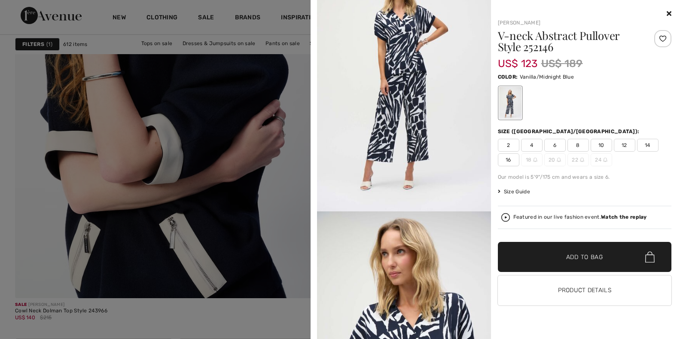
click at [601, 146] on span "10" at bounding box center [601, 145] width 21 height 13
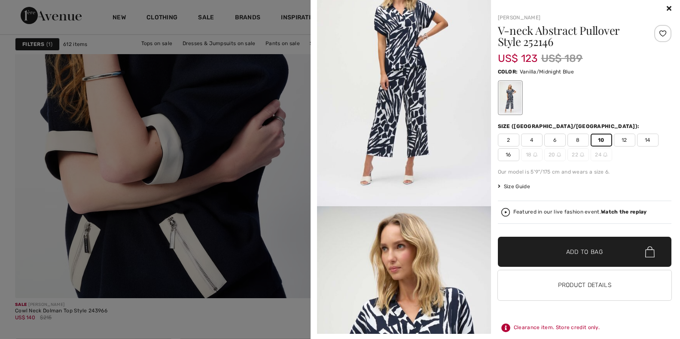
click at [598, 253] on span "✔ Added to Bag Add to Bag" at bounding box center [585, 252] width 174 height 30
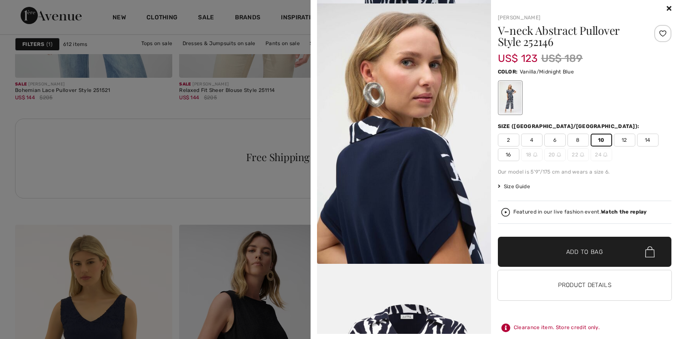
scroll to position [1031, 0]
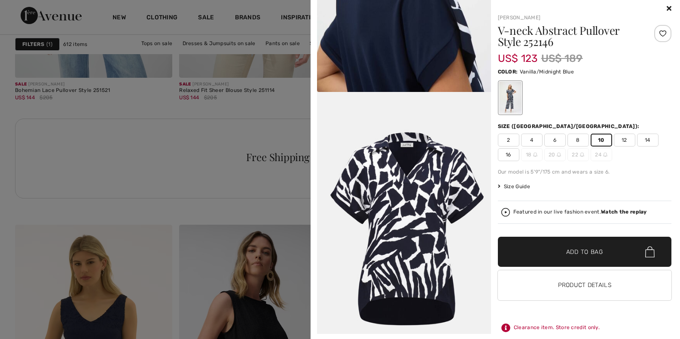
click at [556, 252] on span "✔ Added to Bag" at bounding box center [572, 251] width 52 height 9
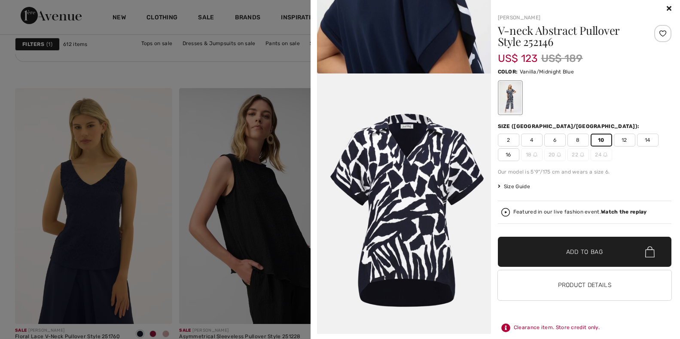
scroll to position [3436, 0]
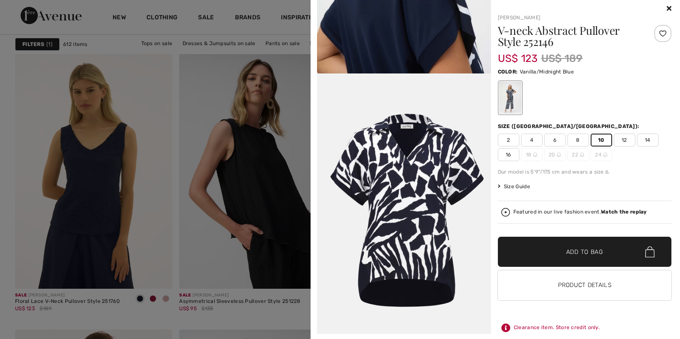
click at [294, 150] on div at bounding box center [340, 169] width 680 height 339
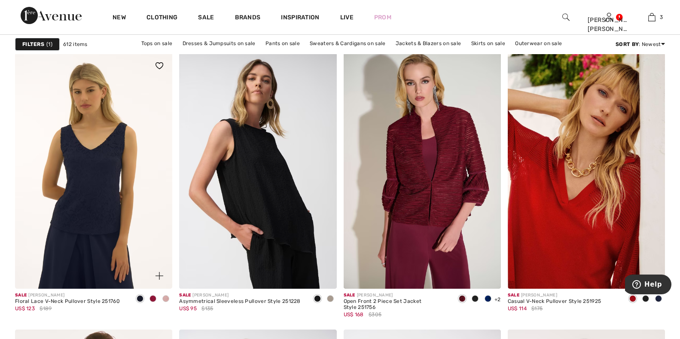
click at [165, 300] on span at bounding box center [165, 298] width 7 height 7
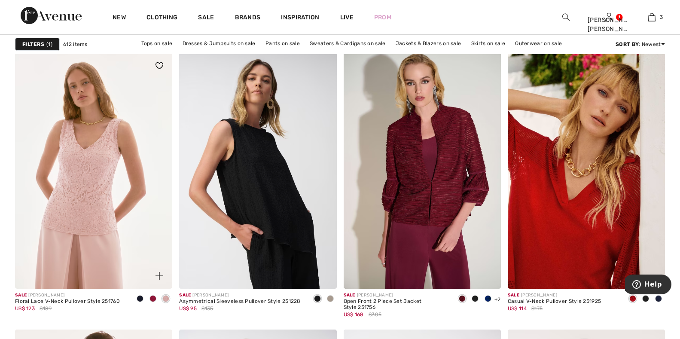
click at [152, 299] on span at bounding box center [152, 298] width 7 height 7
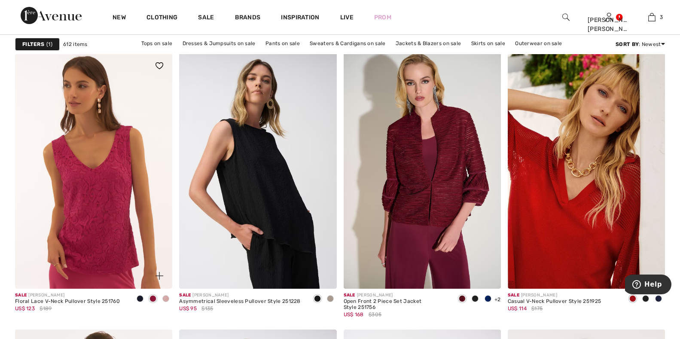
click at [137, 299] on span at bounding box center [140, 298] width 7 height 7
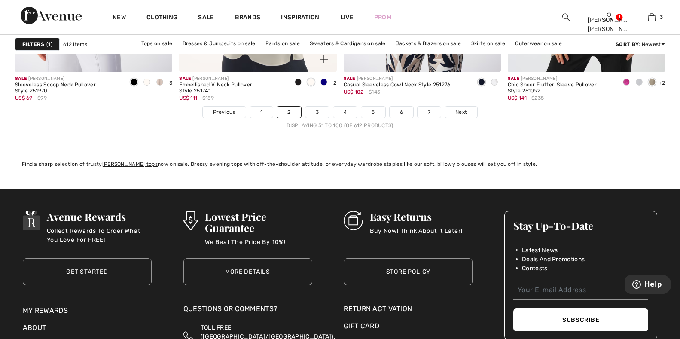
scroll to position [4210, 0]
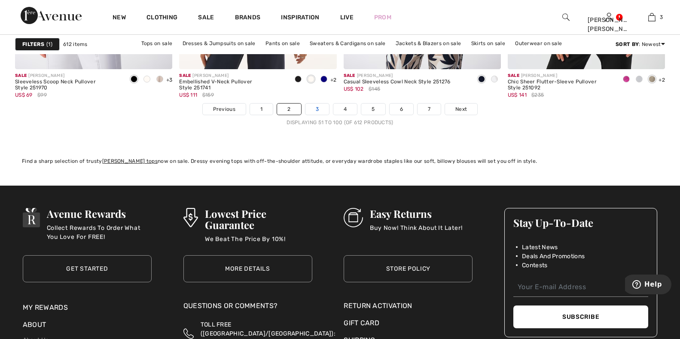
click at [319, 107] on link "3" at bounding box center [317, 109] width 24 height 11
click at [316, 112] on link "3" at bounding box center [317, 109] width 24 height 11
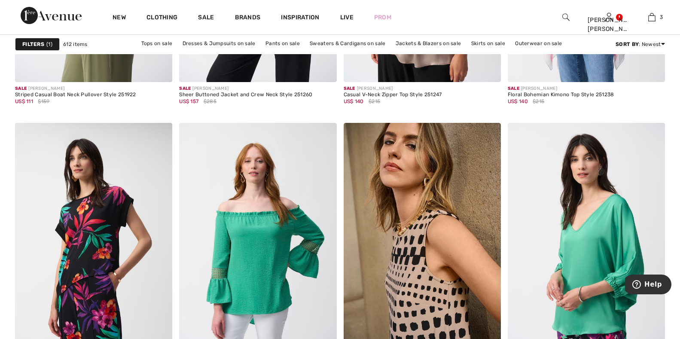
scroll to position [1546, 0]
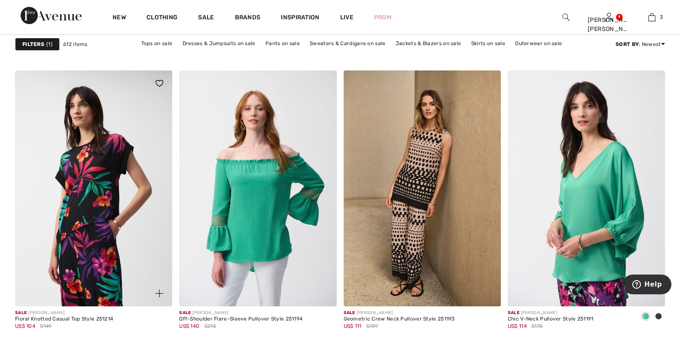
click at [160, 293] on img at bounding box center [159, 294] width 8 height 8
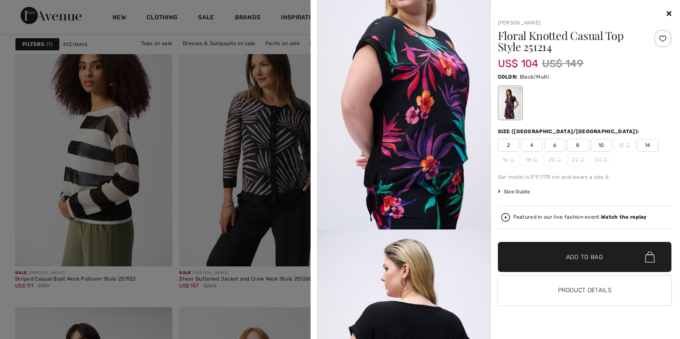
scroll to position [1460, 0]
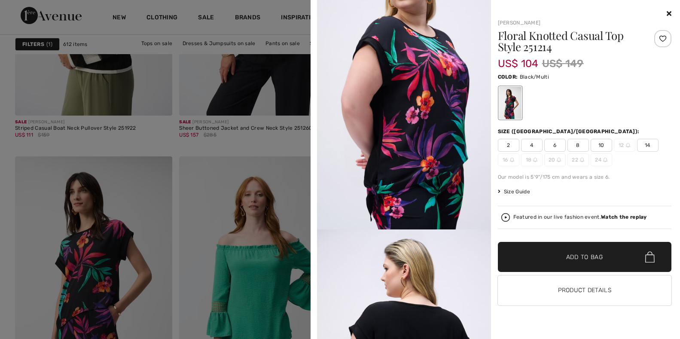
click at [306, 187] on div at bounding box center [340, 169] width 680 height 339
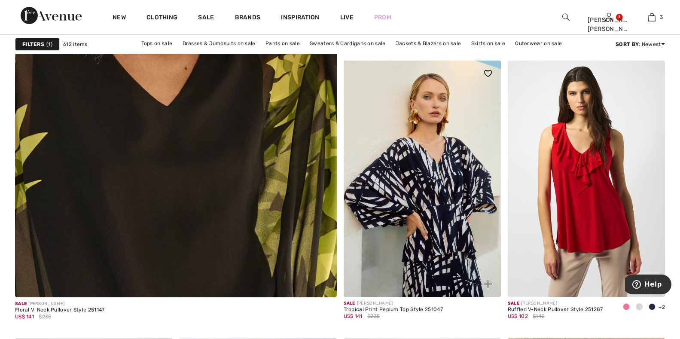
scroll to position [2491, 0]
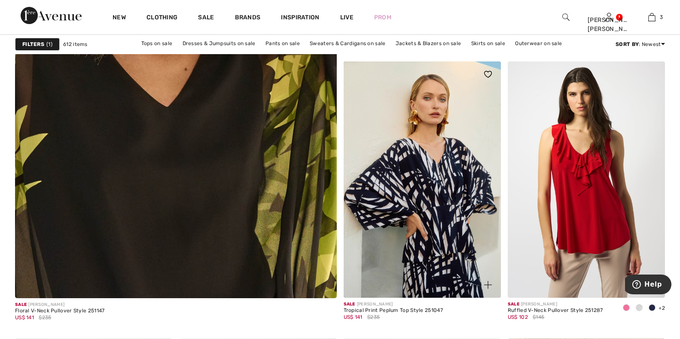
click at [486, 281] on img at bounding box center [488, 285] width 8 height 8
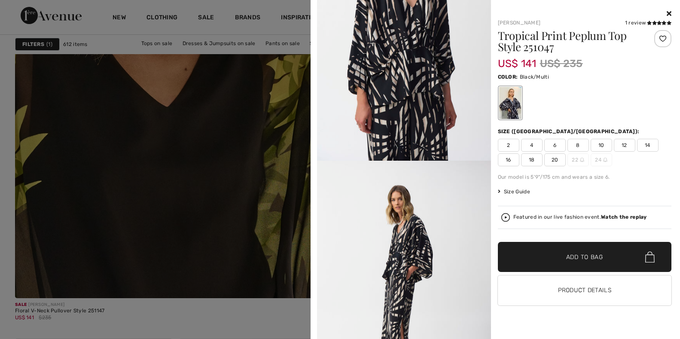
scroll to position [1503, 0]
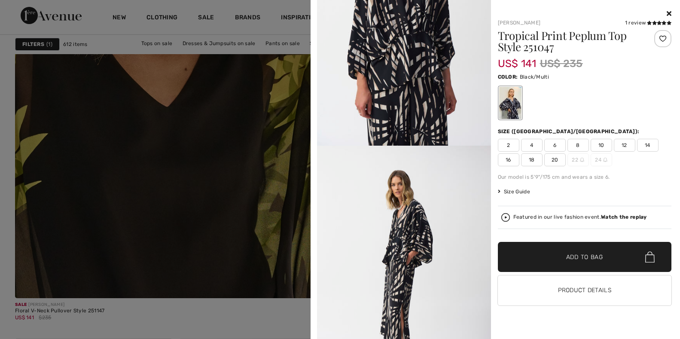
click at [607, 144] on span "10" at bounding box center [601, 145] width 21 height 13
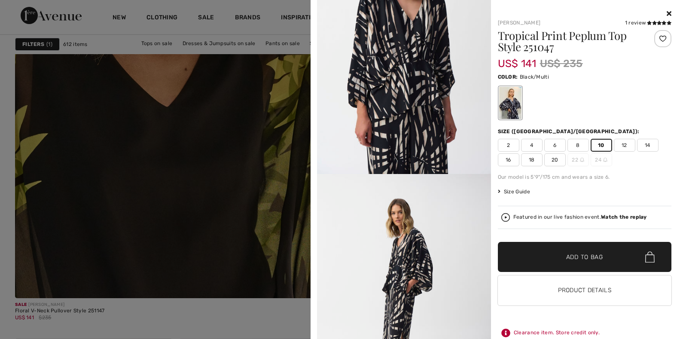
click at [595, 257] on span "Add to Bag" at bounding box center [584, 257] width 37 height 9
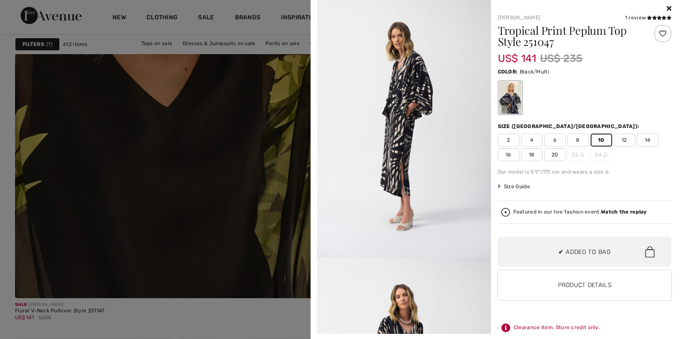
scroll to position [1647, 0]
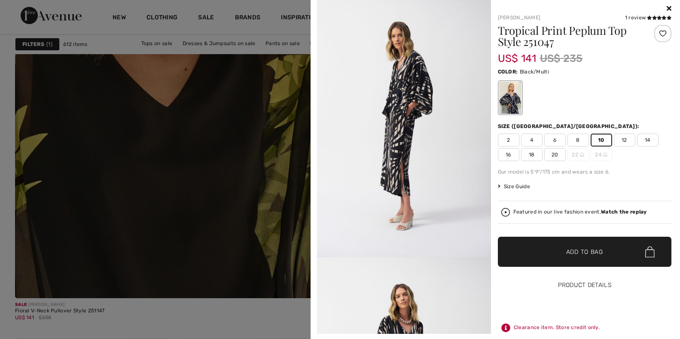
click at [582, 287] on button "Product Details" at bounding box center [585, 285] width 174 height 30
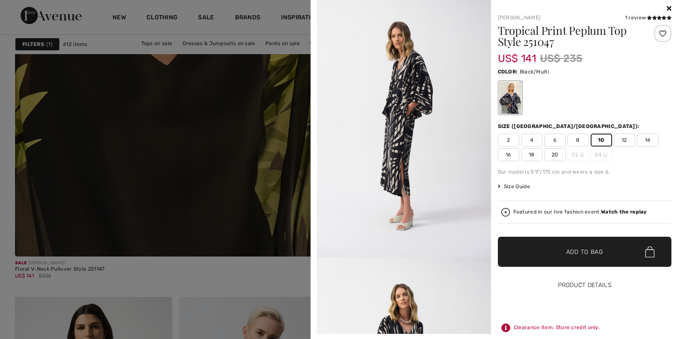
scroll to position [2613, 0]
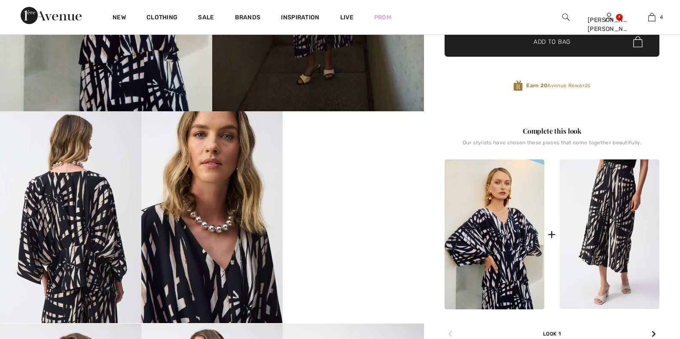
click at [610, 230] on img at bounding box center [610, 234] width 100 height 150
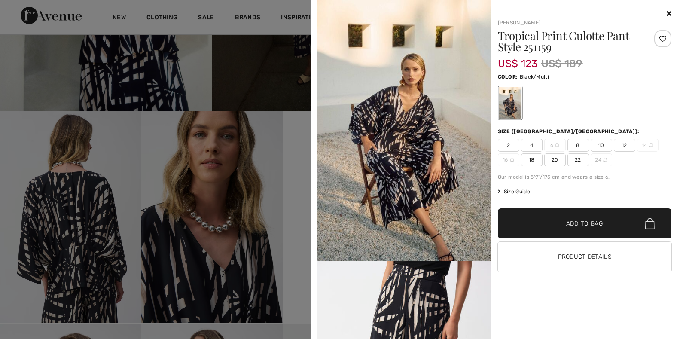
click at [511, 190] on span "Size Guide" at bounding box center [514, 192] width 32 height 8
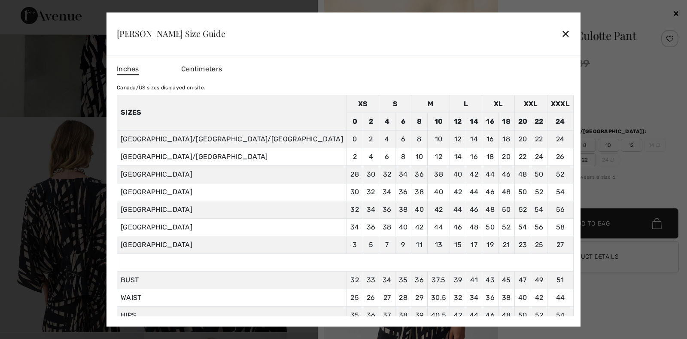
click at [222, 70] on span "Centimeters" at bounding box center [201, 69] width 41 height 8
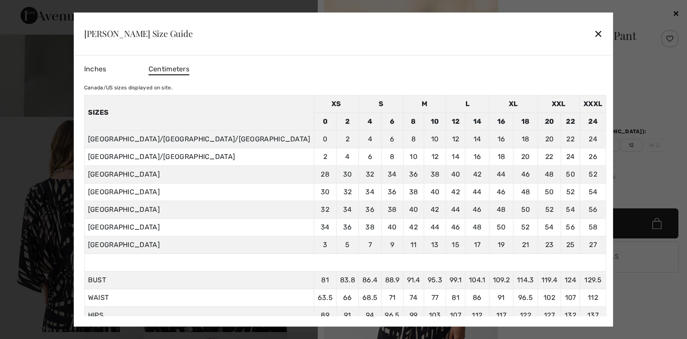
click at [594, 36] on div "✕" at bounding box center [598, 33] width 9 height 18
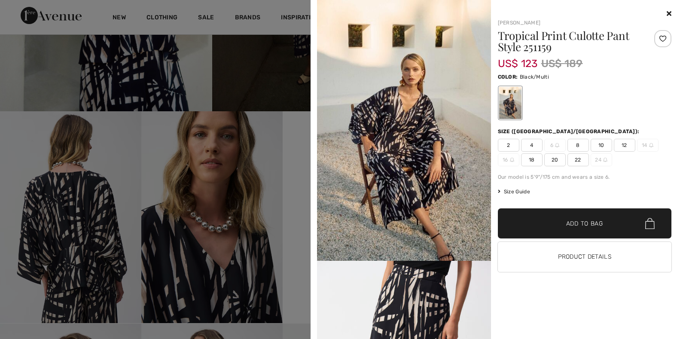
click at [595, 148] on span "10" at bounding box center [601, 145] width 21 height 13
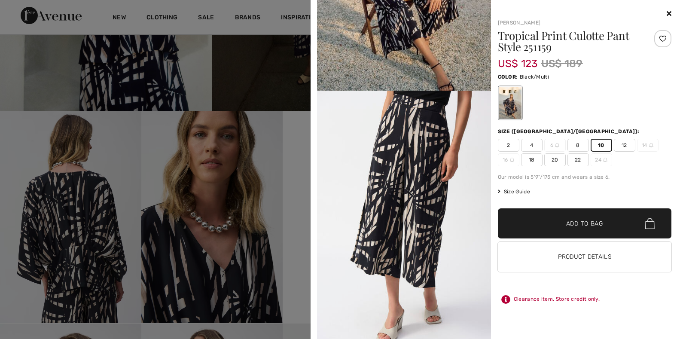
scroll to position [172, 0]
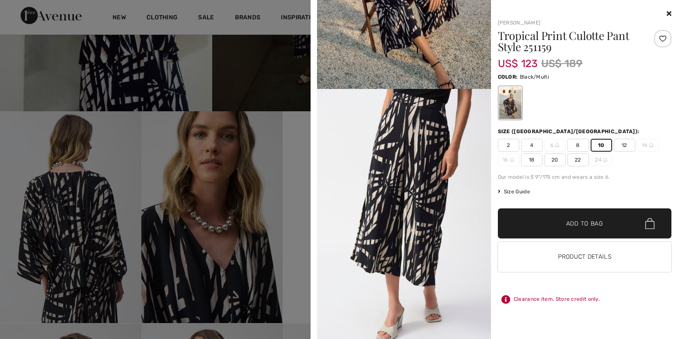
click at [595, 227] on span "Add to Bag" at bounding box center [584, 223] width 37 height 9
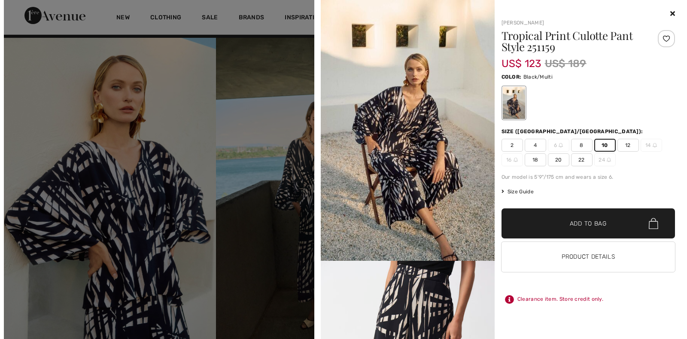
scroll to position [0, 0]
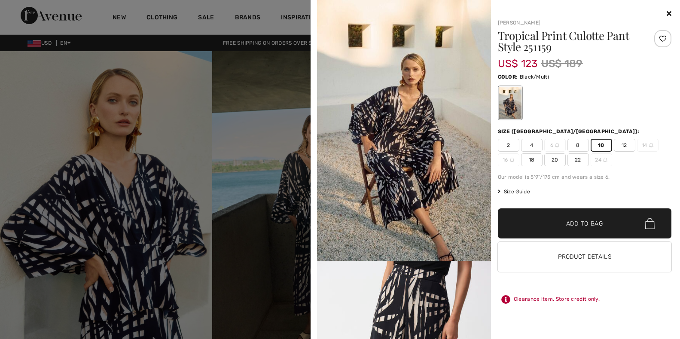
click at [186, 199] on div at bounding box center [340, 169] width 680 height 339
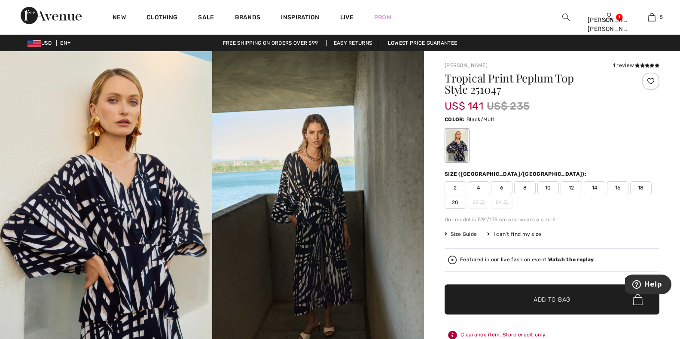
click at [456, 235] on span "Size Guide" at bounding box center [461, 234] width 32 height 8
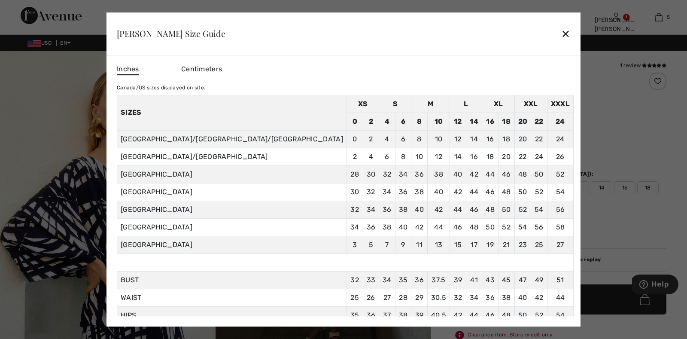
click at [246, 71] on div "Centimeters" at bounding box center [213, 69] width 64 height 15
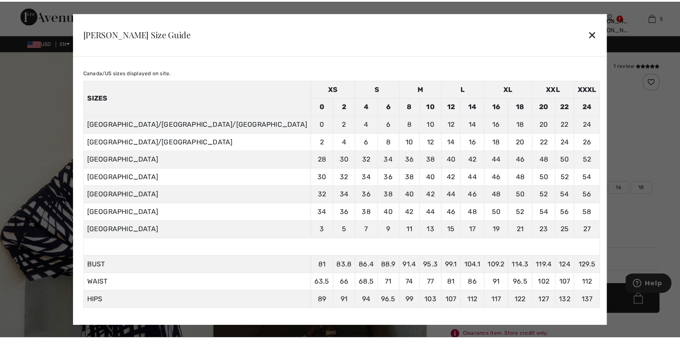
scroll to position [22, 0]
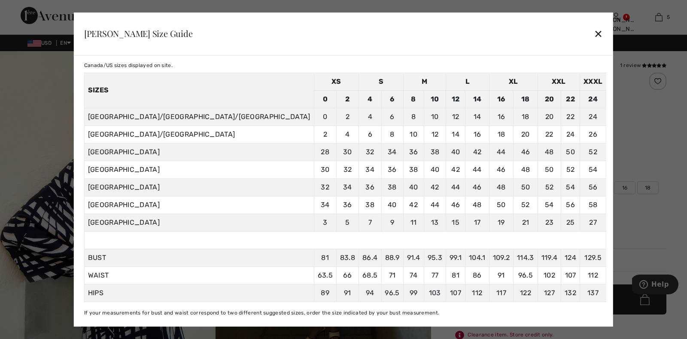
click at [594, 33] on div "✕" at bounding box center [598, 33] width 9 height 18
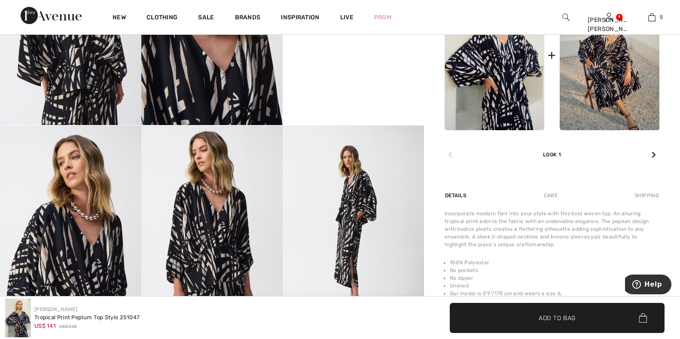
scroll to position [344, 0]
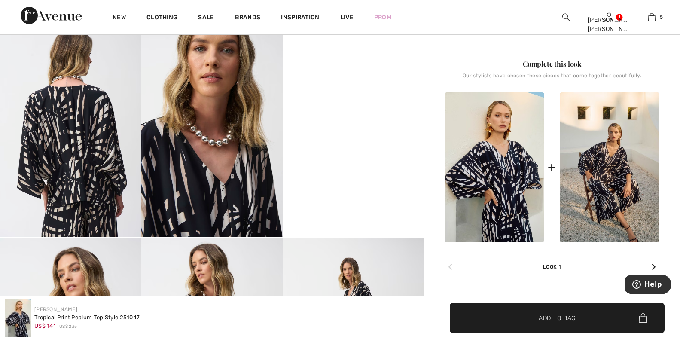
click at [363, 96] on video "Your browser does not support the video tag." at bounding box center [353, 60] width 141 height 71
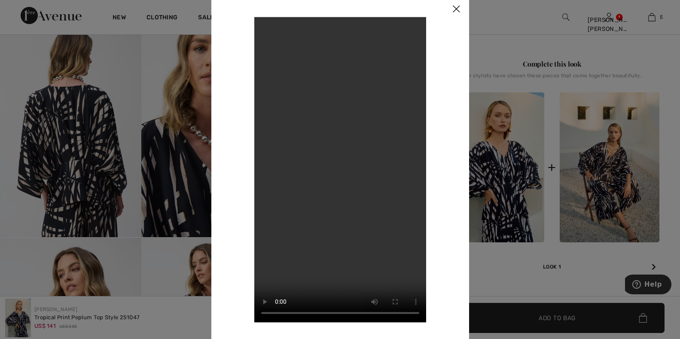
click at [518, 208] on div at bounding box center [340, 169] width 680 height 339
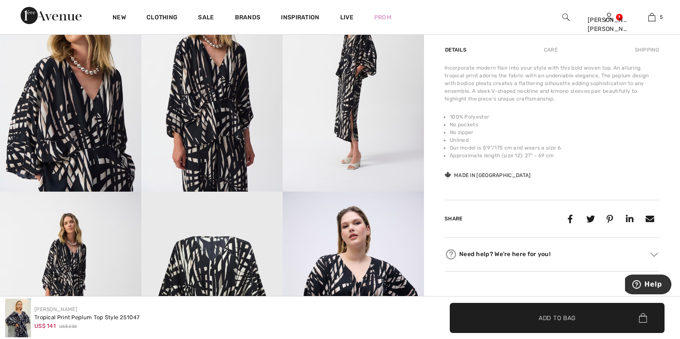
click at [223, 152] on img at bounding box center [211, 86] width 141 height 212
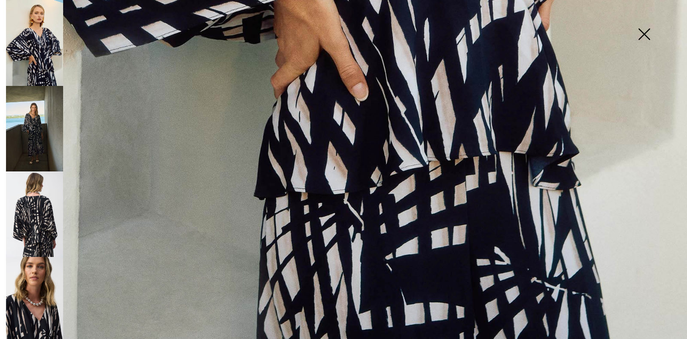
scroll to position [681, 0]
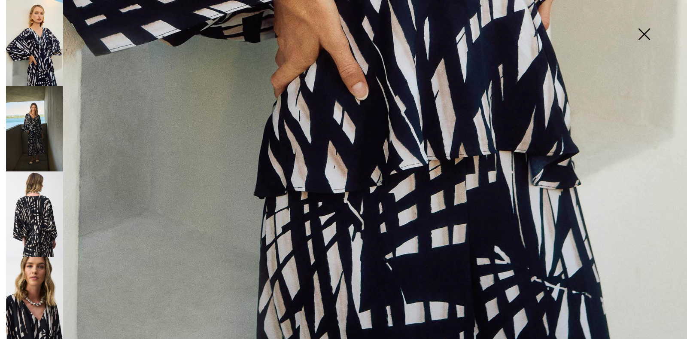
click at [40, 224] on img at bounding box center [34, 213] width 57 height 85
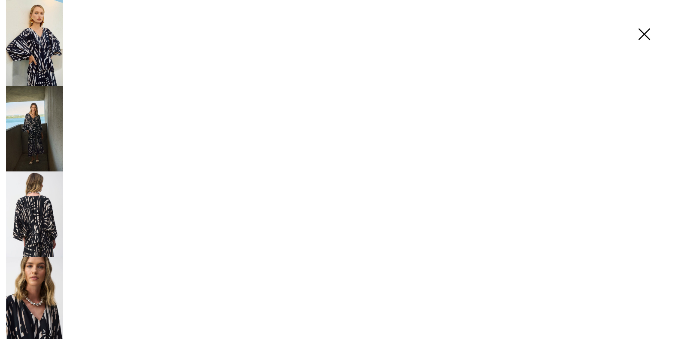
scroll to position [680, 0]
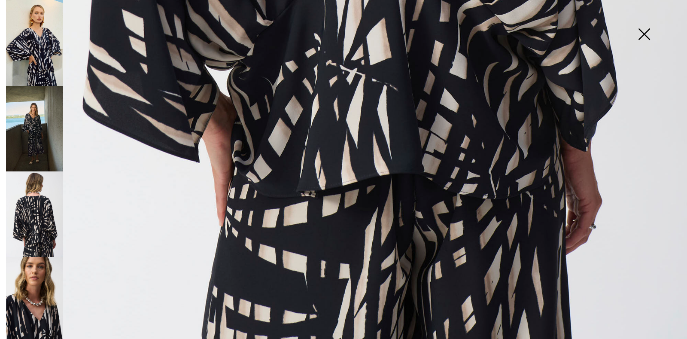
click at [37, 61] on img at bounding box center [34, 43] width 57 height 86
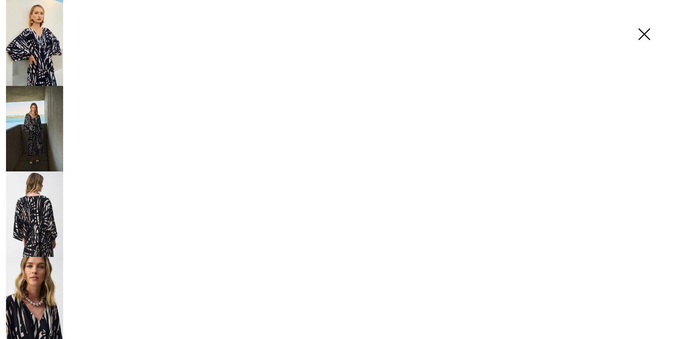
scroll to position [681, 0]
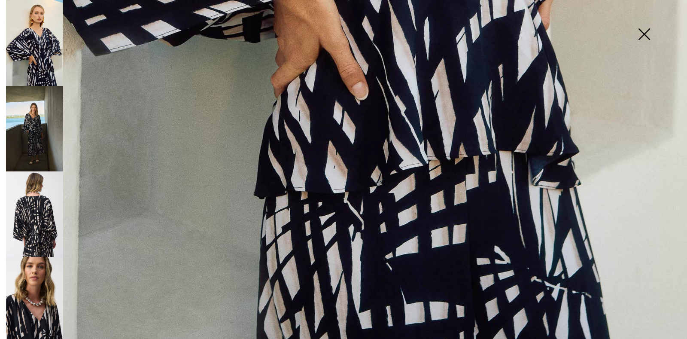
click at [37, 137] on img at bounding box center [34, 129] width 57 height 86
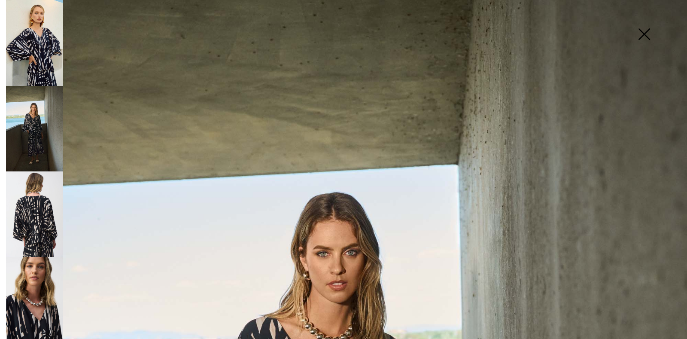
scroll to position [0, 0]
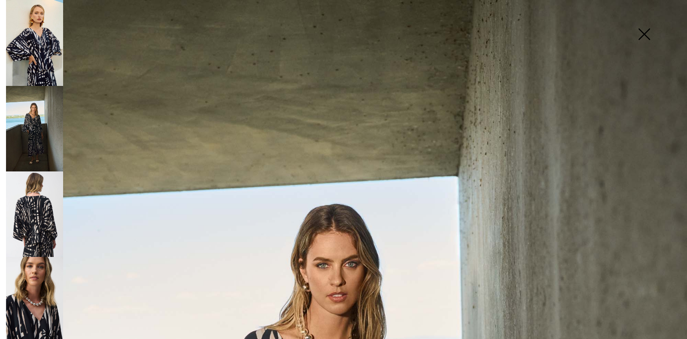
click at [646, 30] on img at bounding box center [644, 35] width 43 height 44
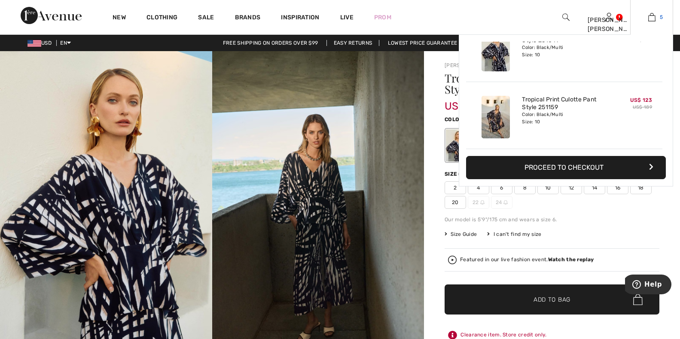
click at [648, 17] on img at bounding box center [651, 17] width 7 height 10
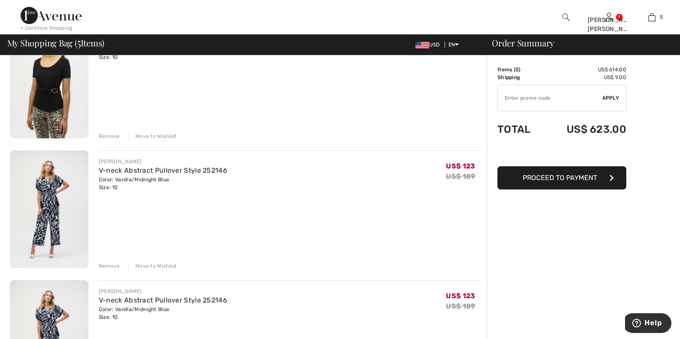
scroll to position [43, 0]
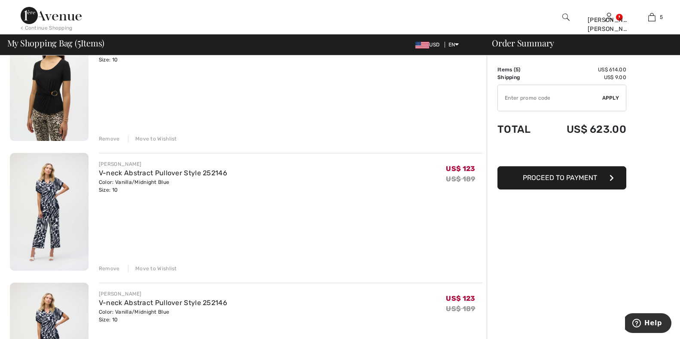
click at [110, 267] on div "Remove" at bounding box center [109, 269] width 21 height 8
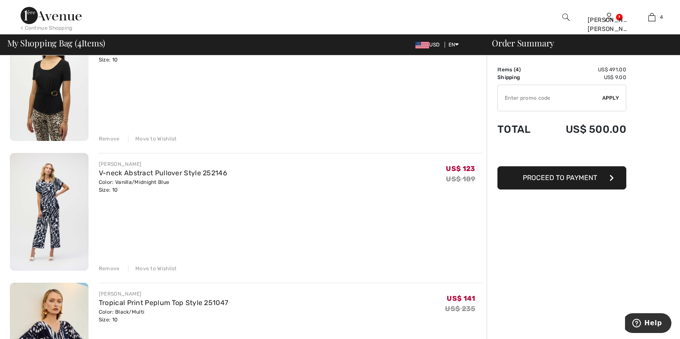
click at [111, 266] on div "Remove" at bounding box center [109, 269] width 21 height 8
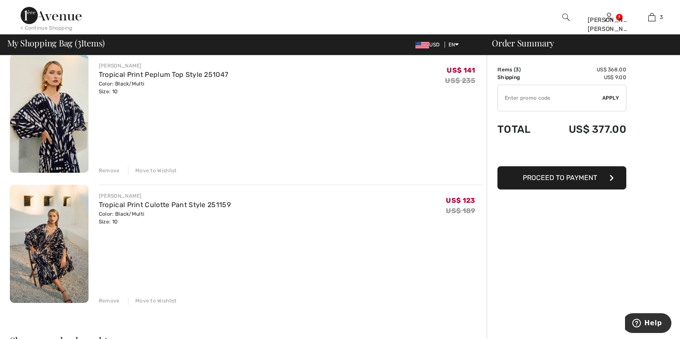
scroll to position [129, 0]
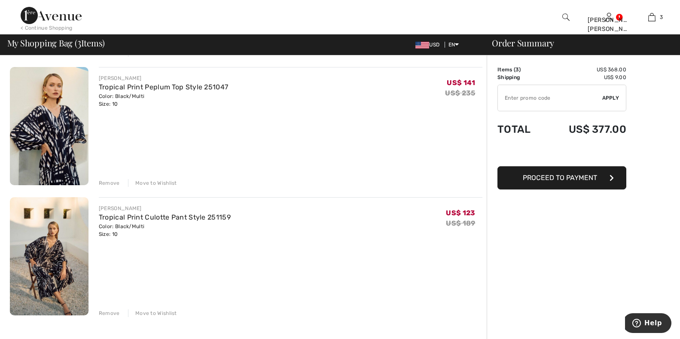
click at [49, 122] on img at bounding box center [49, 126] width 79 height 118
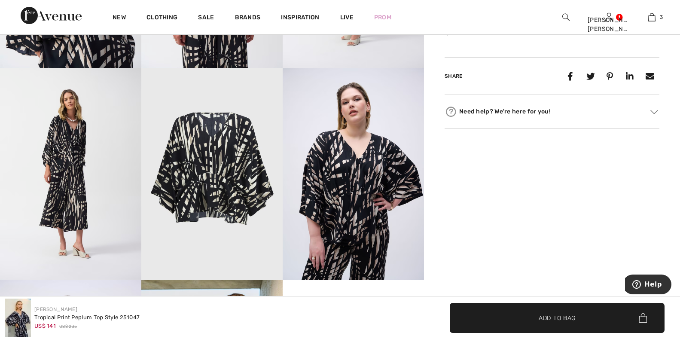
scroll to position [730, 0]
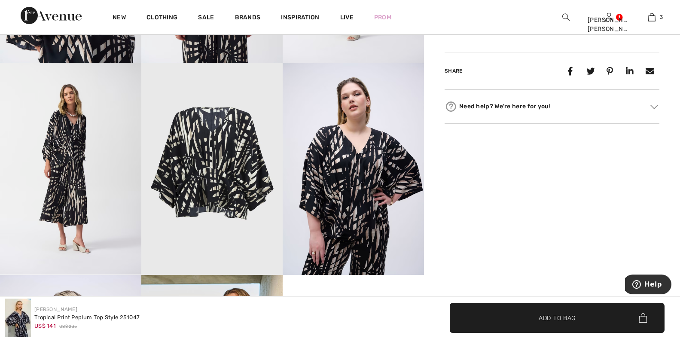
click at [57, 178] on img at bounding box center [70, 169] width 141 height 212
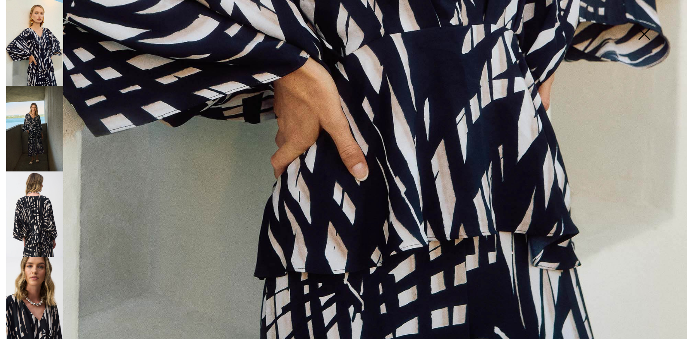
scroll to position [638, 0]
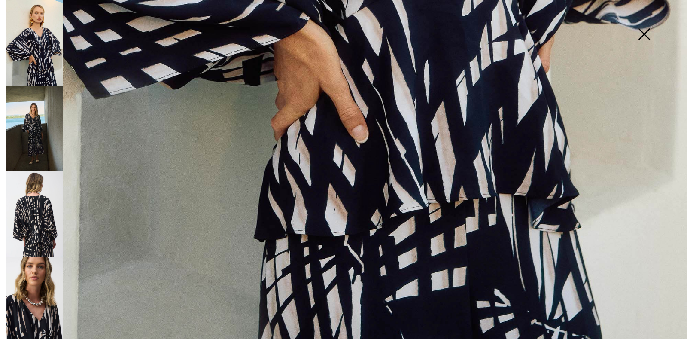
click at [30, 224] on img at bounding box center [34, 213] width 57 height 85
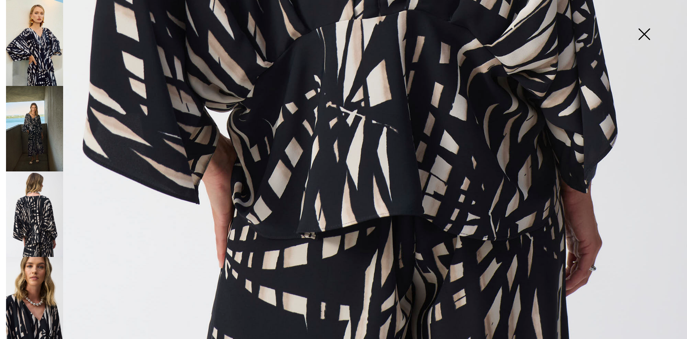
click at [40, 141] on img at bounding box center [34, 129] width 57 height 86
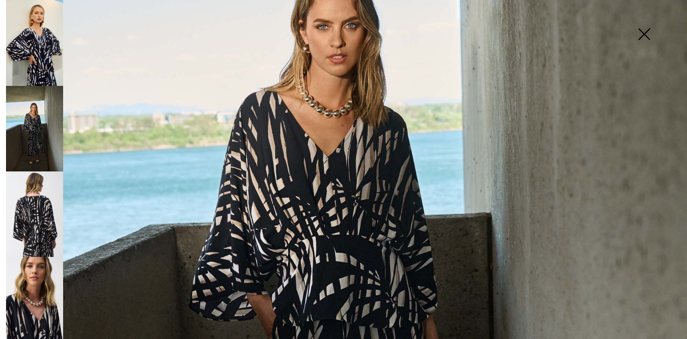
scroll to position [80, 0]
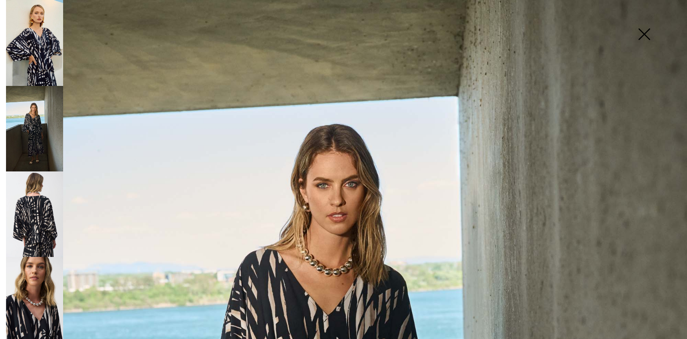
click at [643, 34] on img at bounding box center [644, 35] width 43 height 44
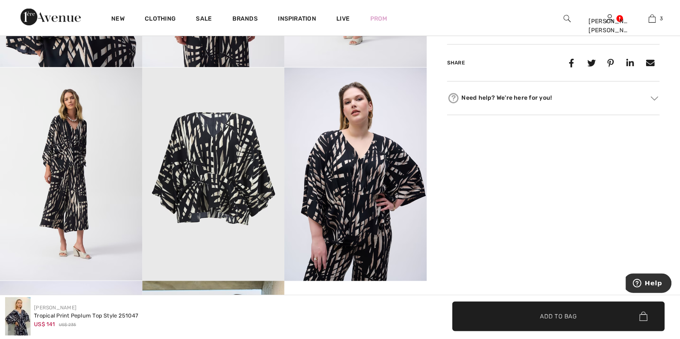
scroll to position [730, 0]
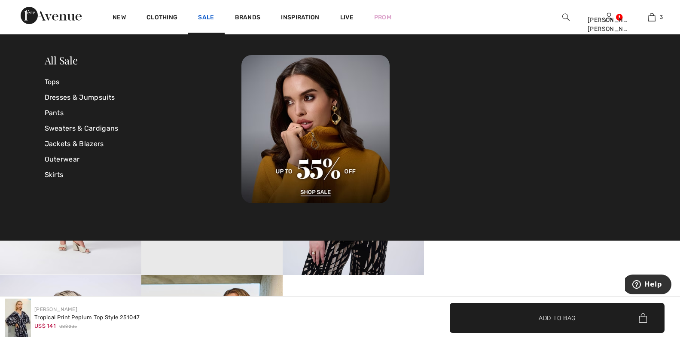
click at [203, 14] on link "Sale" at bounding box center [206, 18] width 16 height 9
click at [57, 83] on link "Tops" at bounding box center [143, 81] width 197 height 15
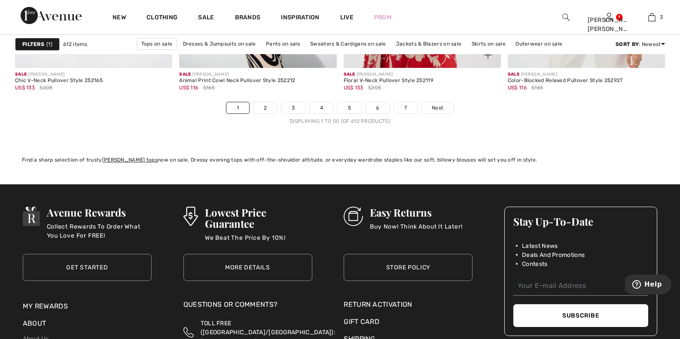
scroll to position [4210, 0]
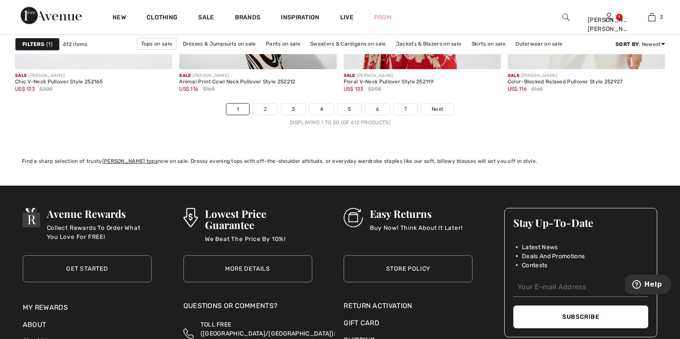
click at [267, 110] on link "2" at bounding box center [265, 109] width 24 height 11
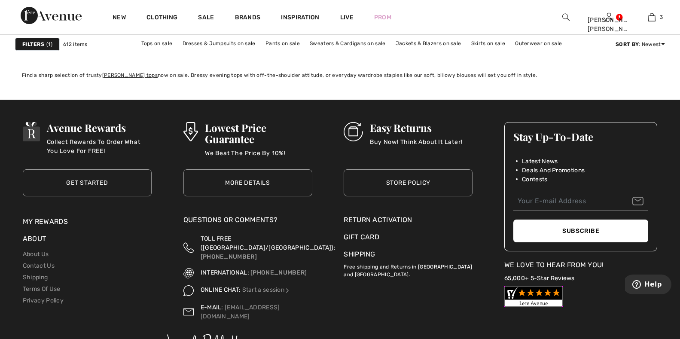
scroll to position [4167, 0]
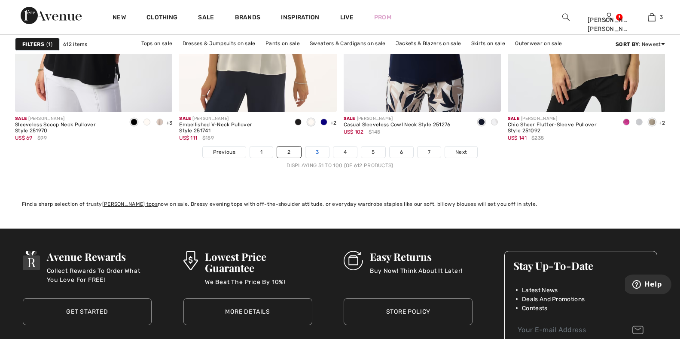
click at [317, 152] on link "3" at bounding box center [317, 151] width 24 height 11
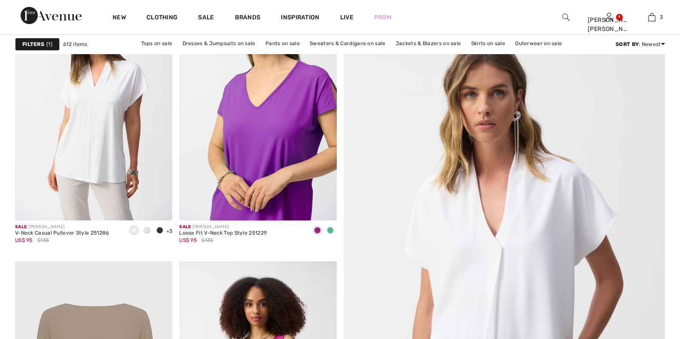
checkbox input "true"
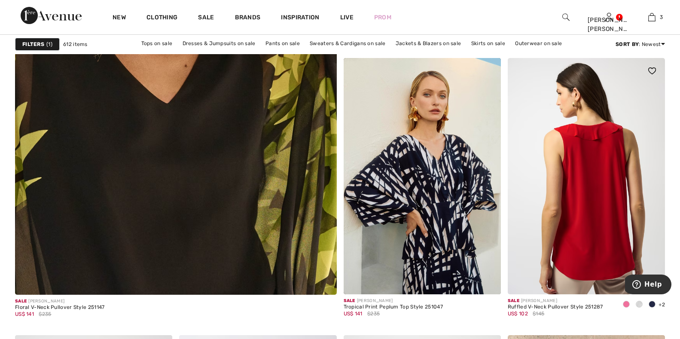
scroll to position [2491, 0]
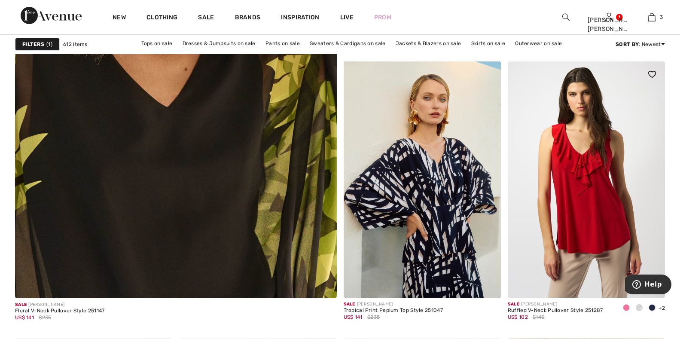
click at [637, 306] on span at bounding box center [639, 307] width 7 height 7
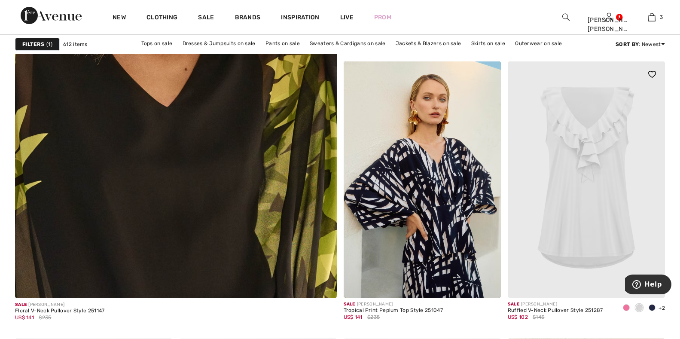
click at [622, 308] on div at bounding box center [626, 308] width 13 height 14
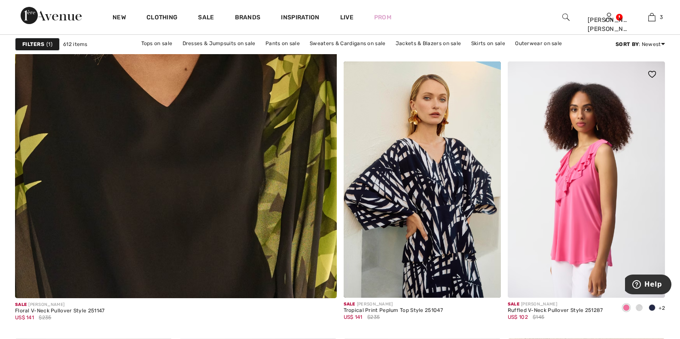
click at [652, 308] on span at bounding box center [652, 307] width 7 height 7
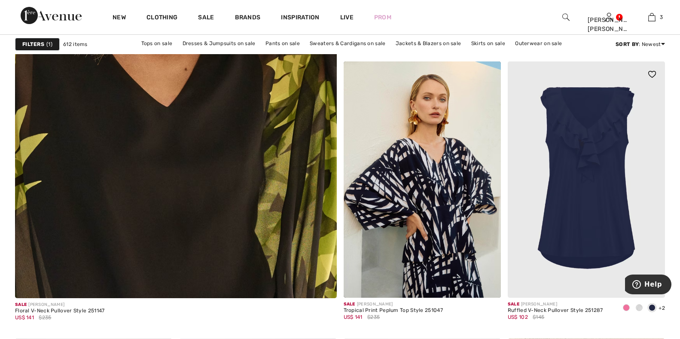
click at [623, 306] on span at bounding box center [626, 307] width 7 height 7
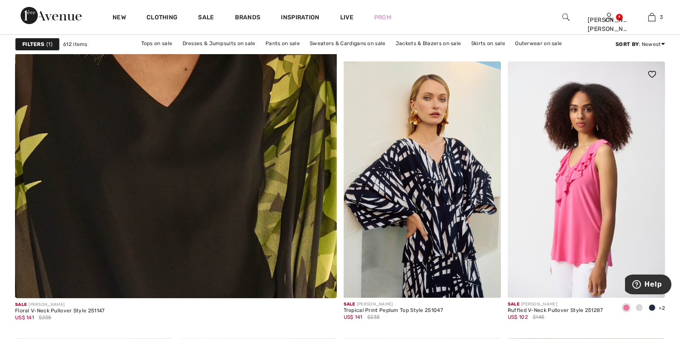
click at [637, 308] on span at bounding box center [639, 307] width 7 height 7
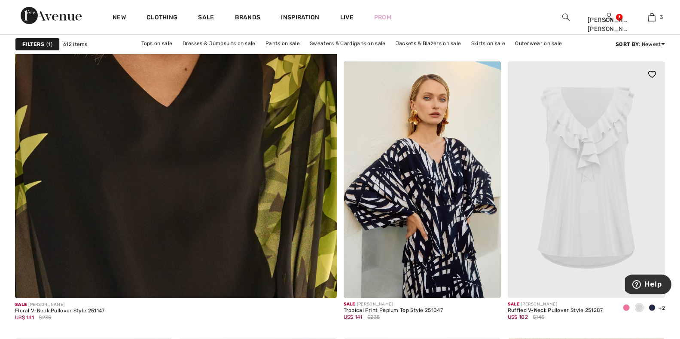
click at [652, 310] on span at bounding box center [652, 307] width 7 height 7
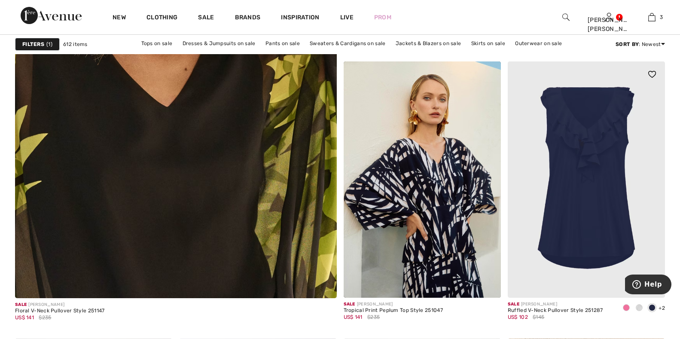
click at [650, 308] on span at bounding box center [652, 307] width 7 height 7
click at [661, 308] on span "+2" at bounding box center [662, 308] width 6 height 6
click at [616, 284] on img at bounding box center [586, 179] width 157 height 236
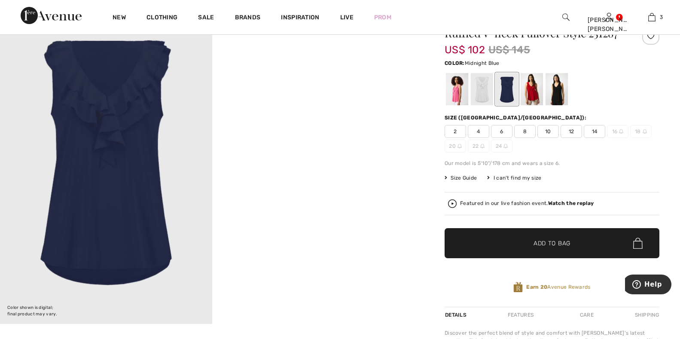
scroll to position [43, 0]
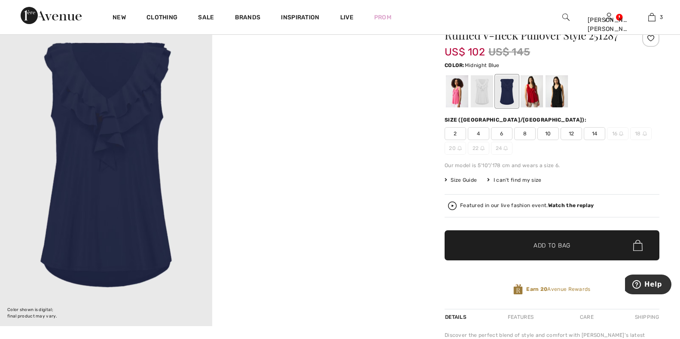
click at [512, 105] on div at bounding box center [507, 91] width 22 height 32
click at [534, 104] on div at bounding box center [532, 91] width 22 height 32
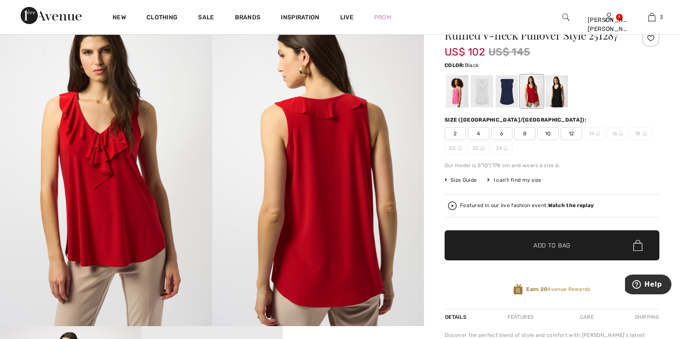
click at [559, 101] on div at bounding box center [557, 91] width 22 height 32
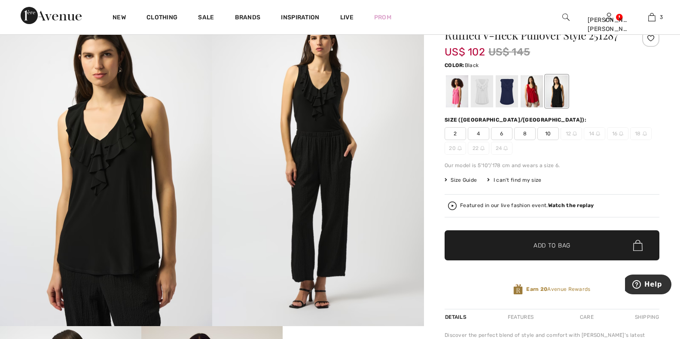
click at [546, 138] on span "10" at bounding box center [547, 133] width 21 height 13
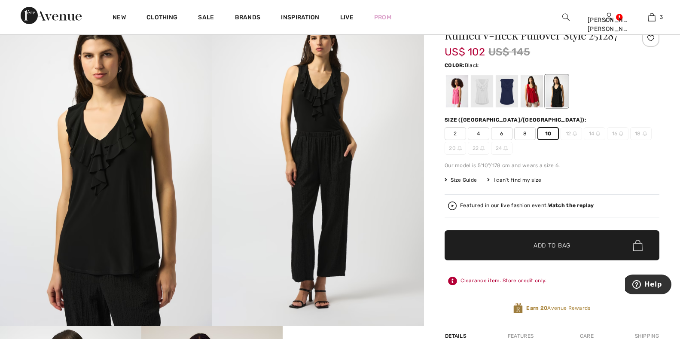
click at [545, 258] on span "✔ Added to Bag Add to Bag" at bounding box center [552, 245] width 215 height 30
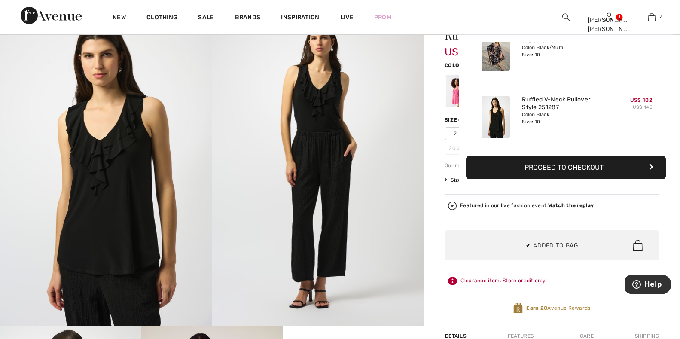
scroll to position [0, 0]
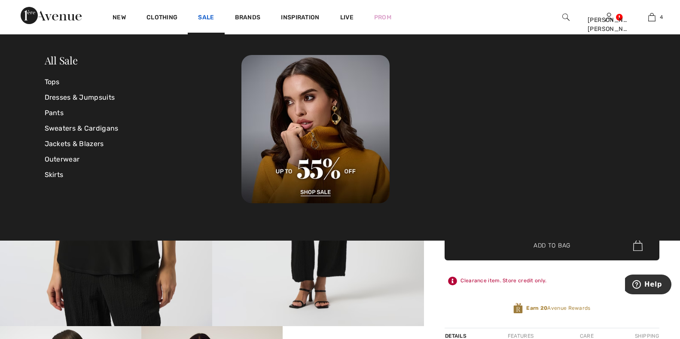
click at [201, 14] on link "Sale" at bounding box center [206, 18] width 16 height 9
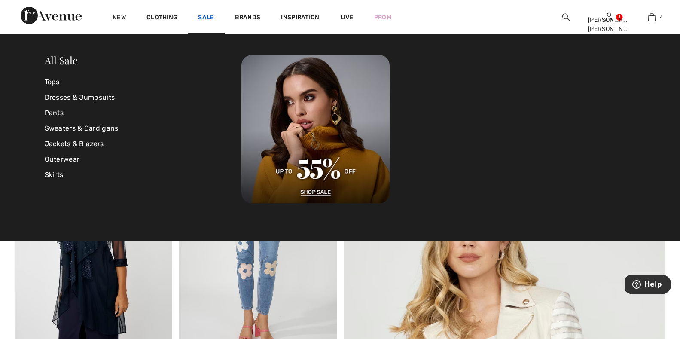
click at [213, 14] on link "Sale" at bounding box center [206, 18] width 16 height 9
click at [64, 81] on link "Tops" at bounding box center [143, 81] width 197 height 15
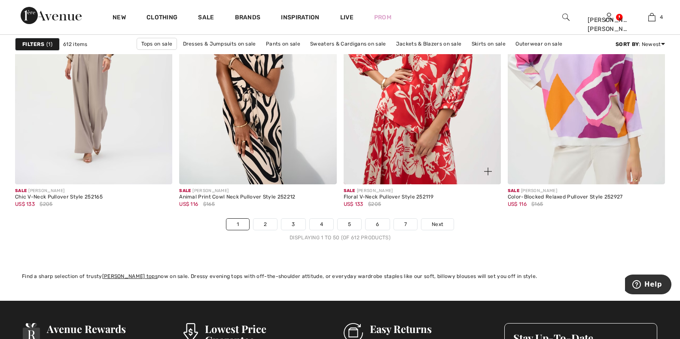
scroll to position [4124, 0]
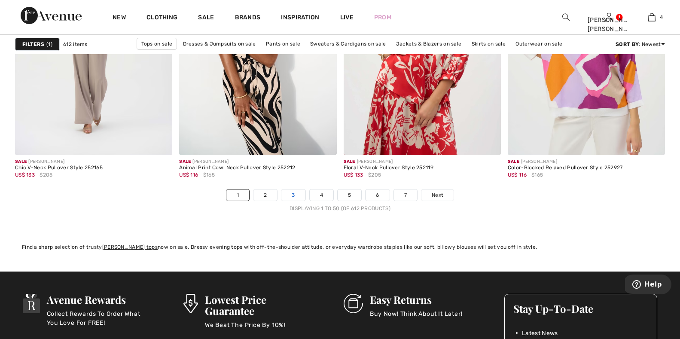
click at [294, 195] on link "3" at bounding box center [293, 194] width 24 height 11
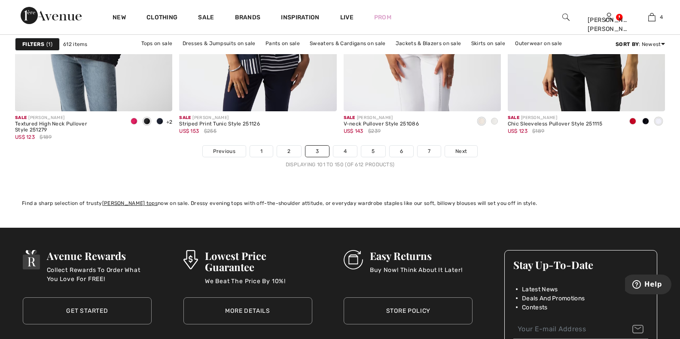
scroll to position [4124, 0]
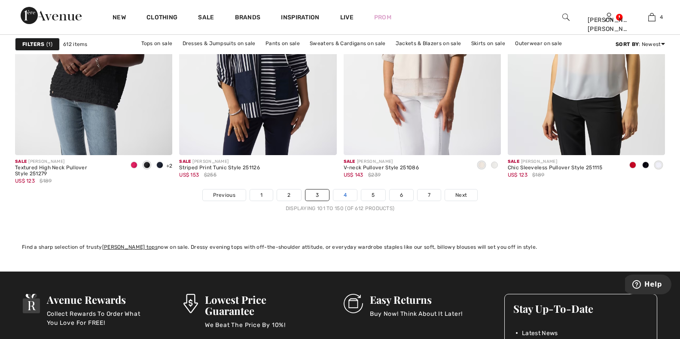
click at [344, 196] on link "4" at bounding box center [345, 194] width 24 height 11
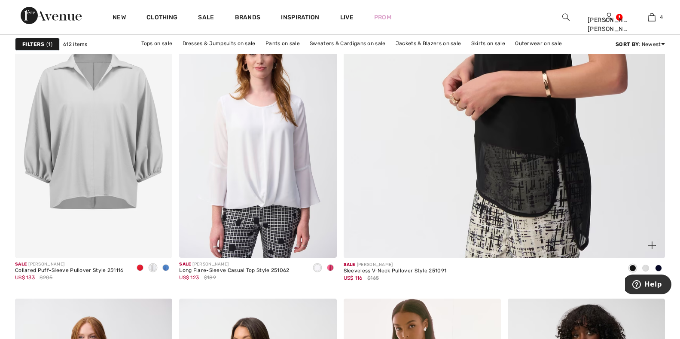
scroll to position [387, 0]
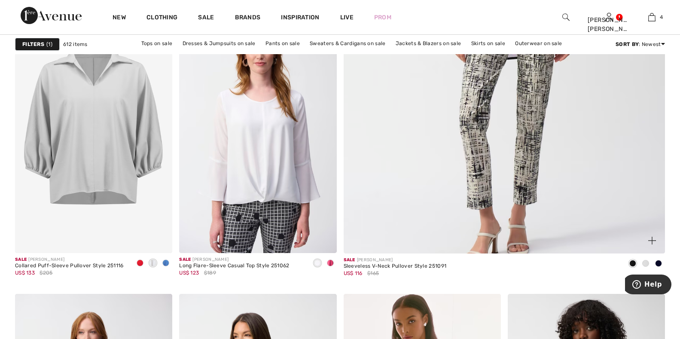
click at [647, 264] on span at bounding box center [645, 263] width 7 height 7
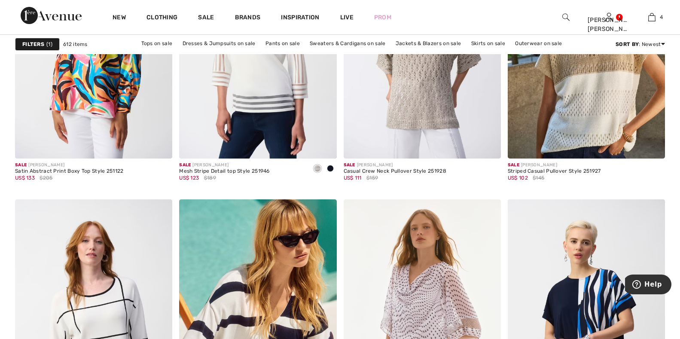
scroll to position [1332, 0]
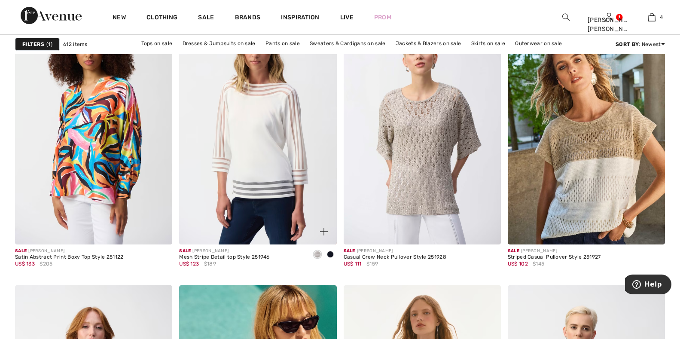
click at [329, 253] on span at bounding box center [330, 254] width 7 height 7
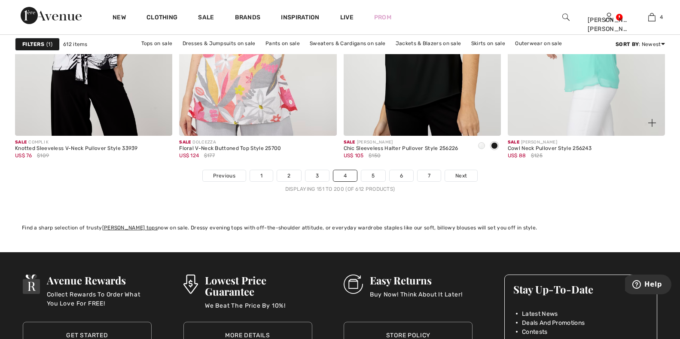
scroll to position [4253, 0]
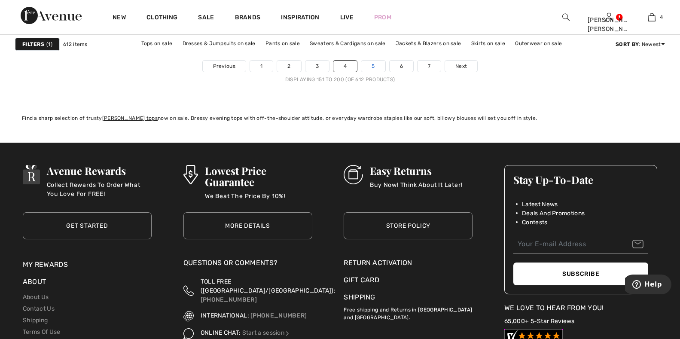
click at [369, 64] on link "5" at bounding box center [373, 66] width 24 height 11
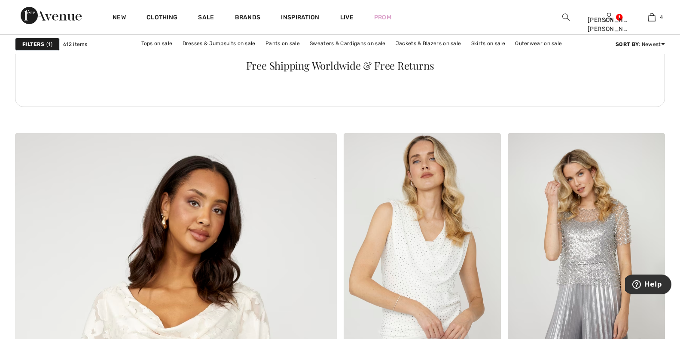
scroll to position [2320, 0]
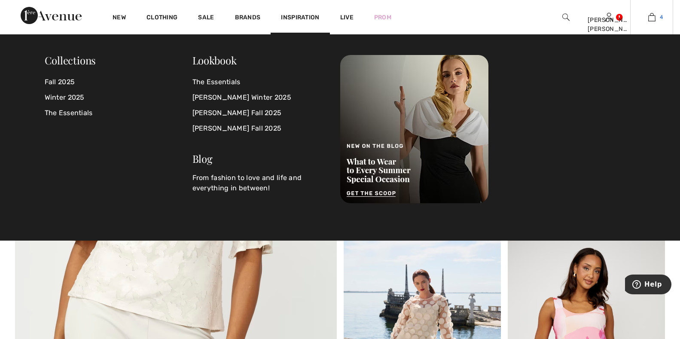
click at [648, 16] on img at bounding box center [651, 17] width 7 height 10
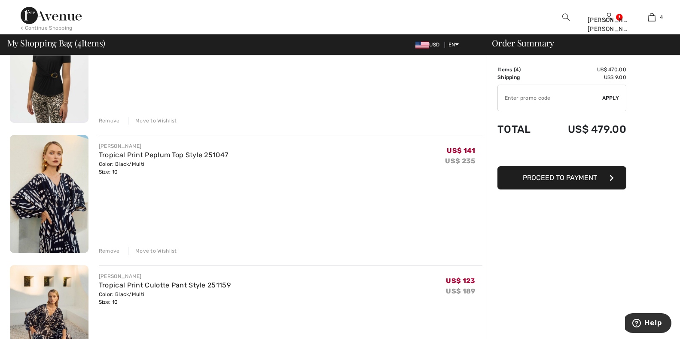
scroll to position [43, 0]
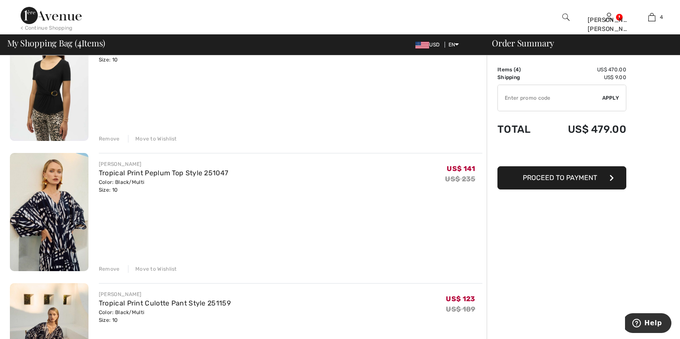
click at [62, 235] on img at bounding box center [49, 212] width 79 height 118
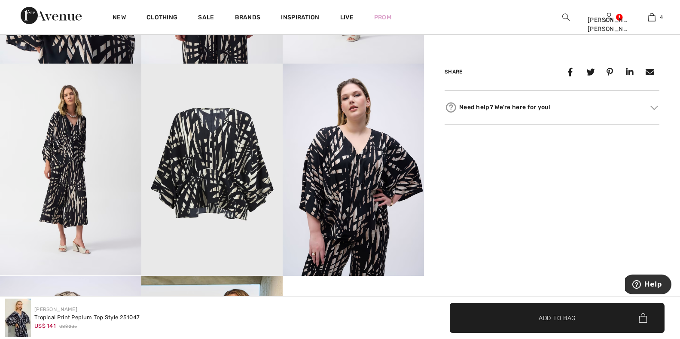
scroll to position [816, 0]
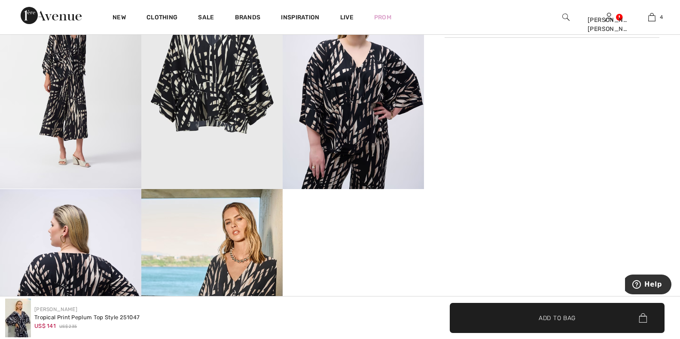
click at [354, 125] on img at bounding box center [353, 83] width 141 height 212
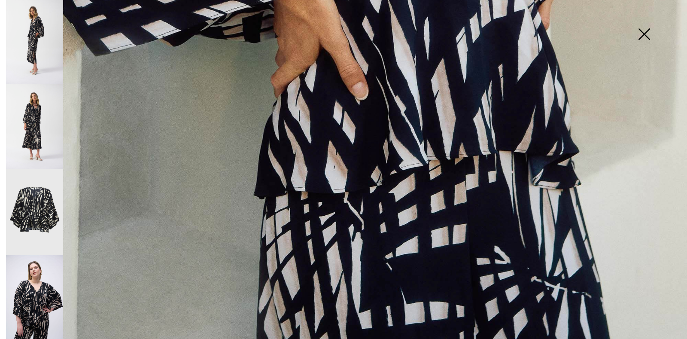
scroll to position [644, 0]
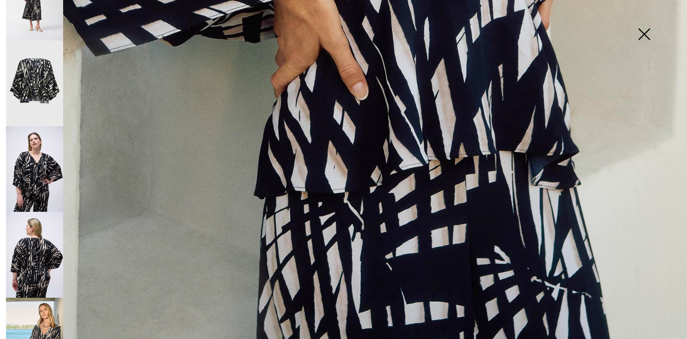
click at [31, 145] on img at bounding box center [34, 169] width 57 height 86
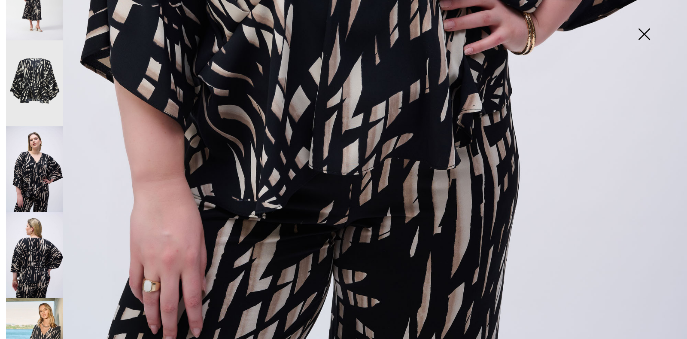
scroll to position [638, 0]
click at [43, 238] on img at bounding box center [34, 255] width 57 height 86
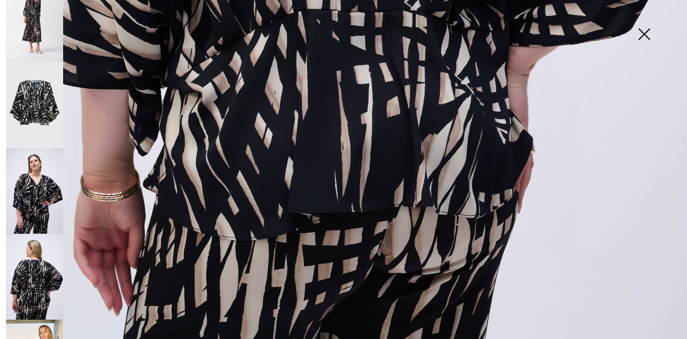
scroll to position [607, 0]
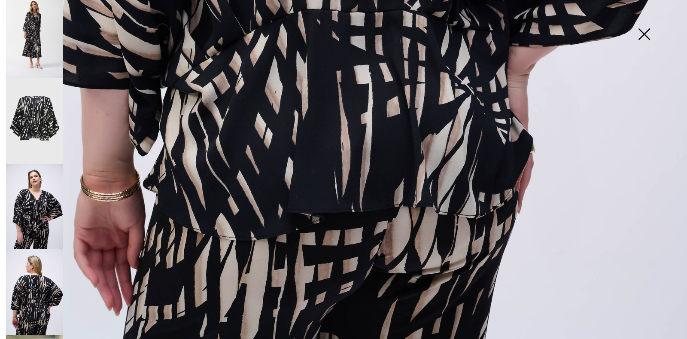
click at [36, 193] on img at bounding box center [34, 207] width 57 height 86
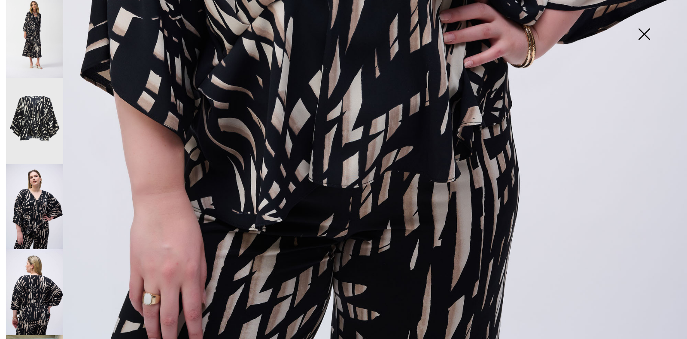
scroll to position [552, 0]
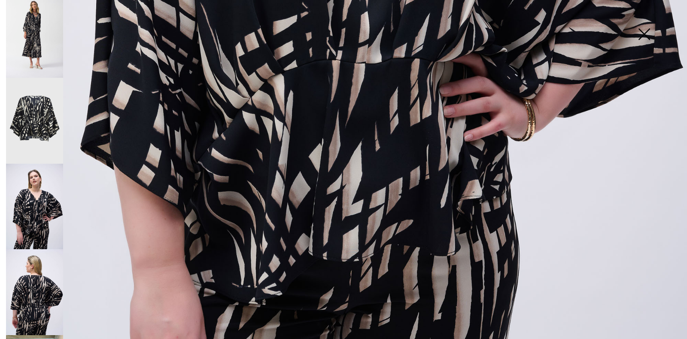
click at [652, 13] on img at bounding box center [644, 35] width 43 height 44
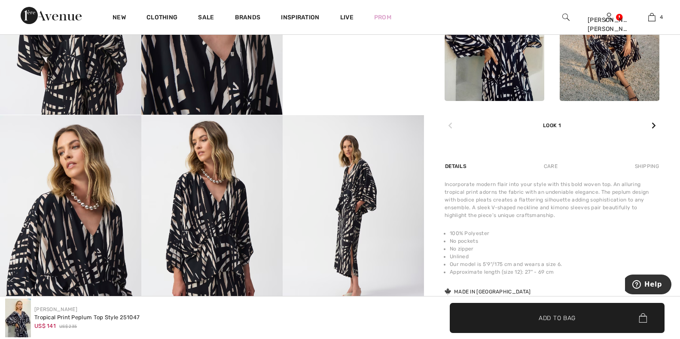
scroll to position [515, 0]
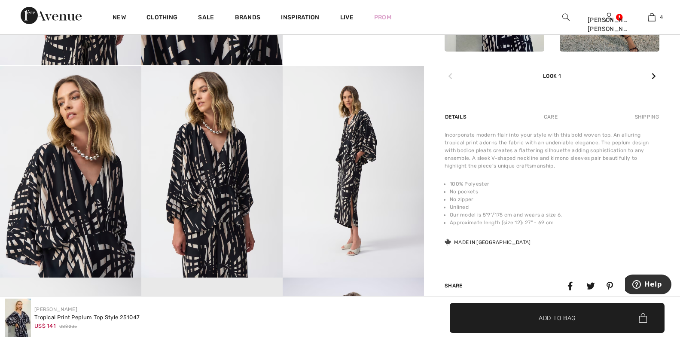
click at [224, 176] on img at bounding box center [211, 172] width 141 height 212
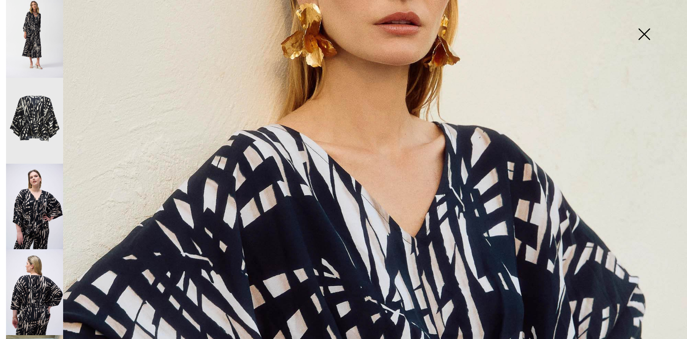
scroll to position [0, 0]
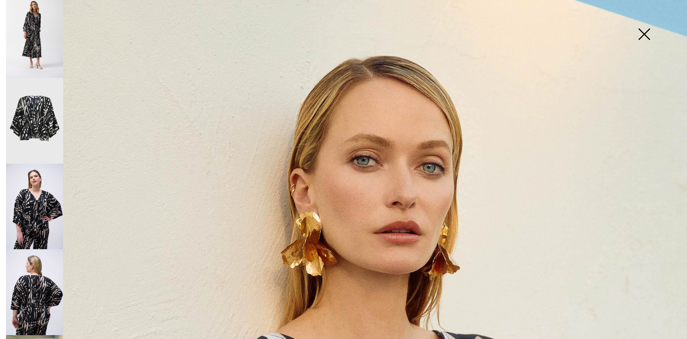
click at [641, 34] on img at bounding box center [644, 35] width 43 height 44
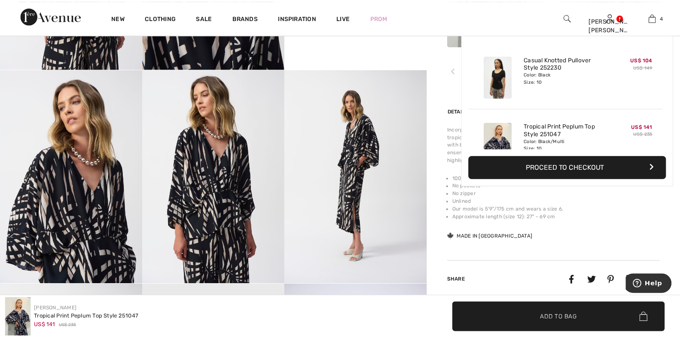
scroll to position [515, 0]
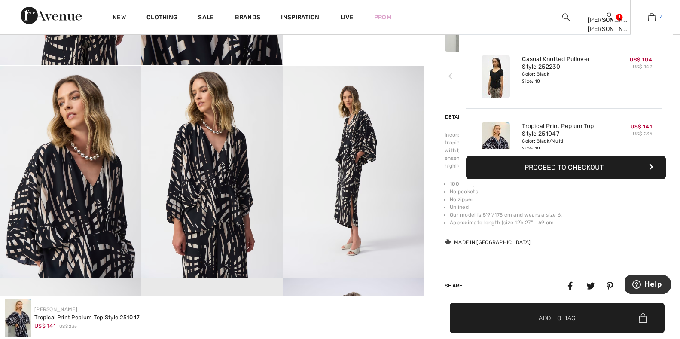
click at [652, 16] on img at bounding box center [651, 17] width 7 height 10
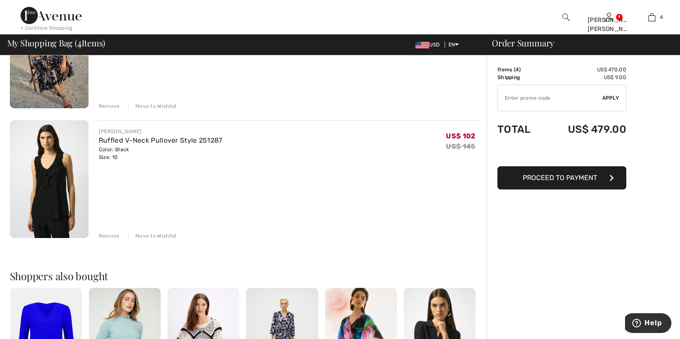
scroll to position [387, 0]
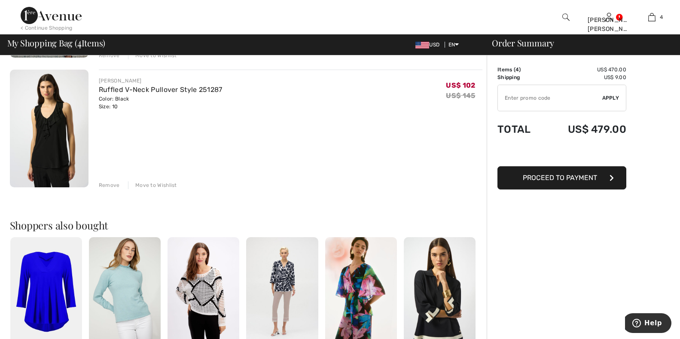
click at [38, 159] on img at bounding box center [49, 129] width 79 height 118
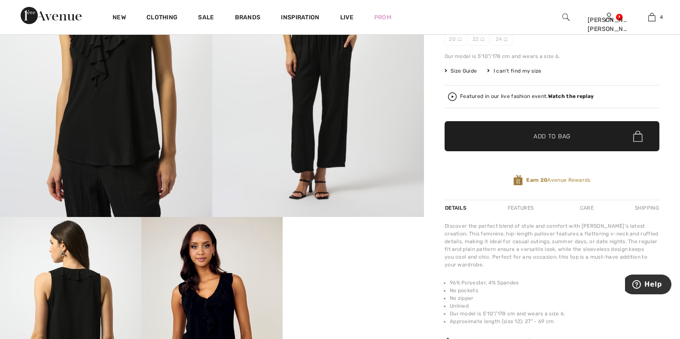
scroll to position [43, 0]
